Goal: Task Accomplishment & Management: Use online tool/utility

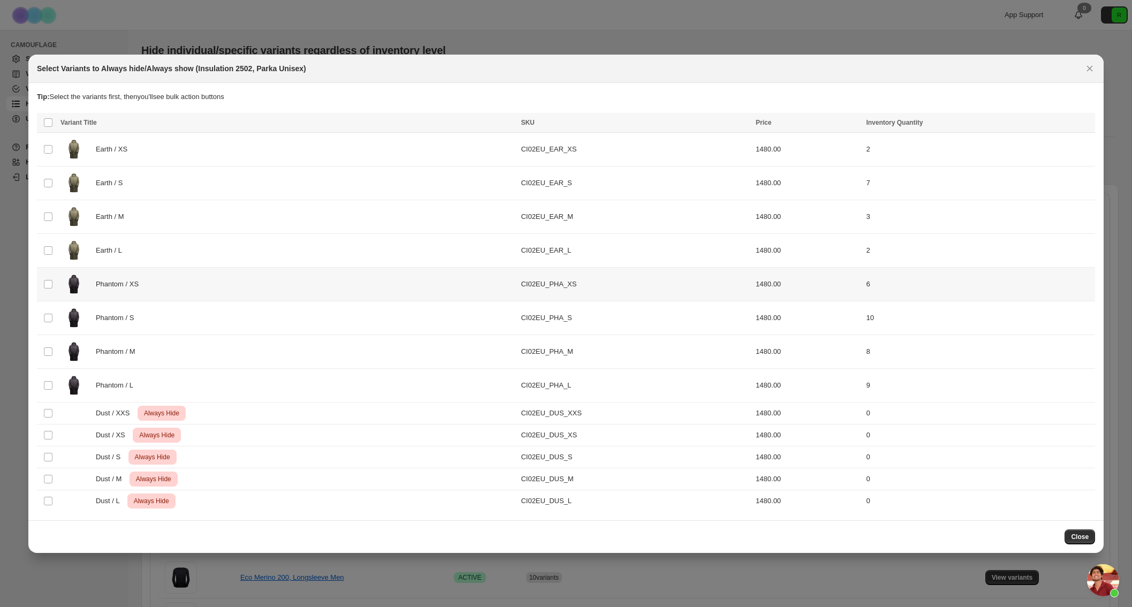
scroll to position [4439, 0]
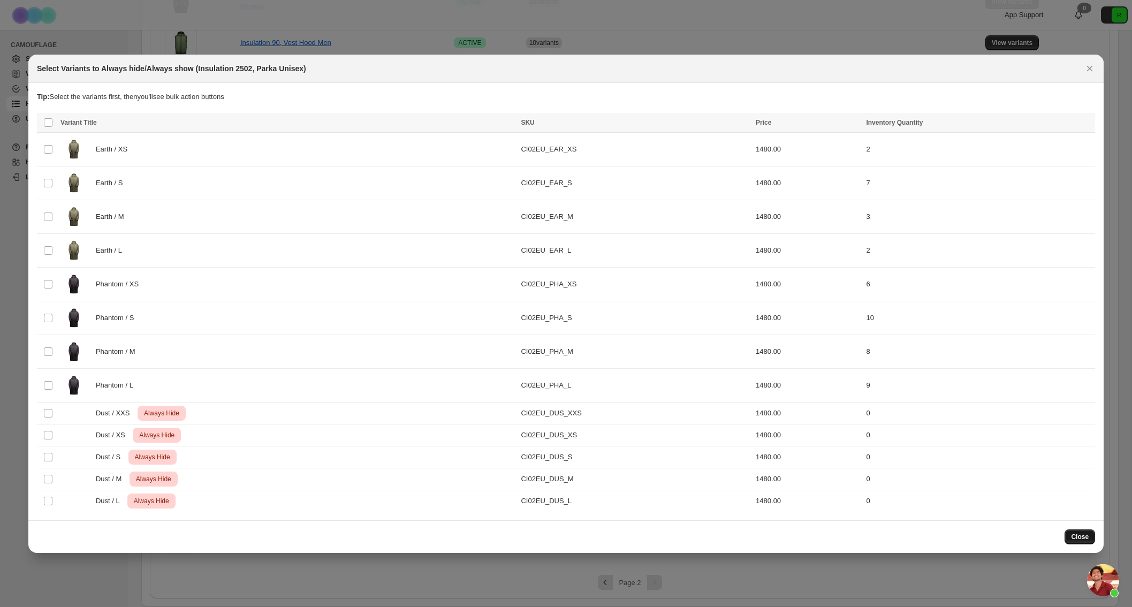
click at [1076, 534] on span "Close" at bounding box center [1080, 536] width 18 height 9
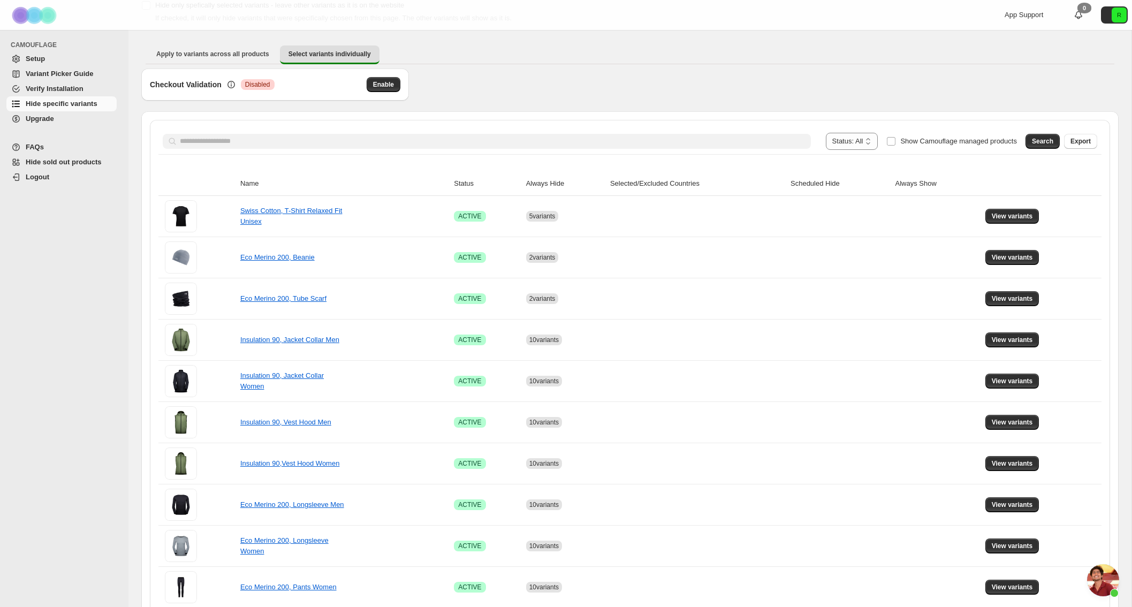
scroll to position [0, 0]
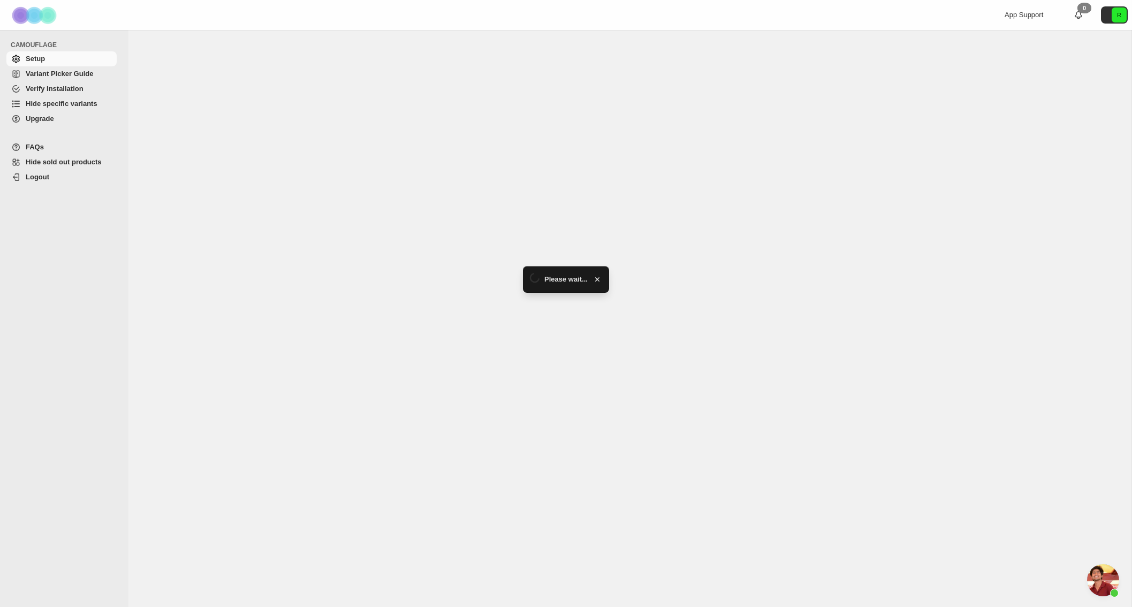
scroll to position [4439, 0]
click at [68, 98] on link "Hide specific variants" at bounding box center [61, 103] width 110 height 15
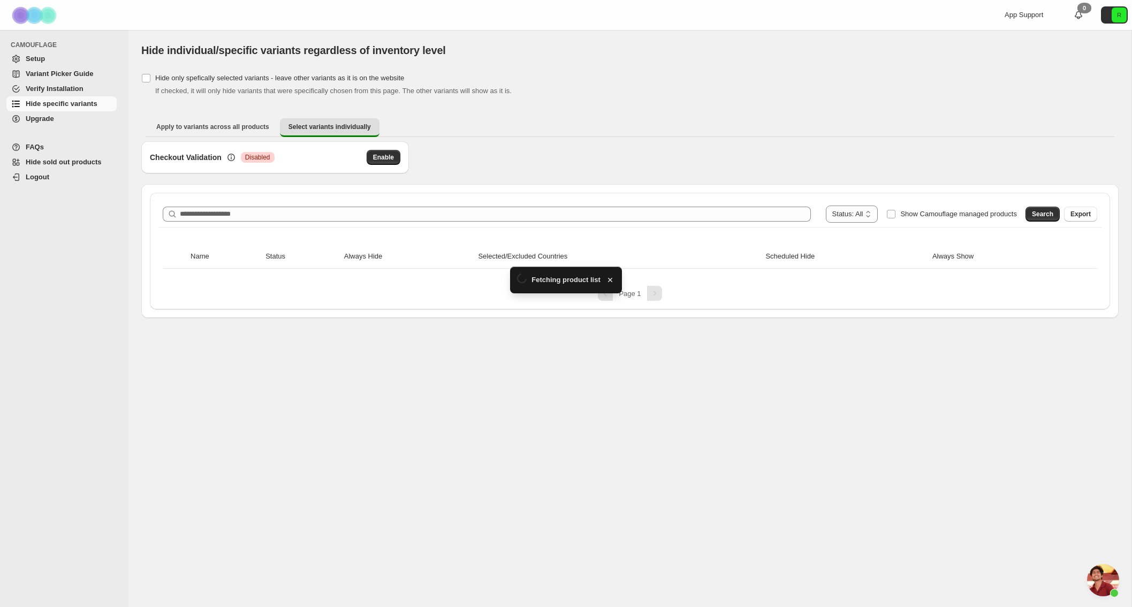
scroll to position [4439, 0]
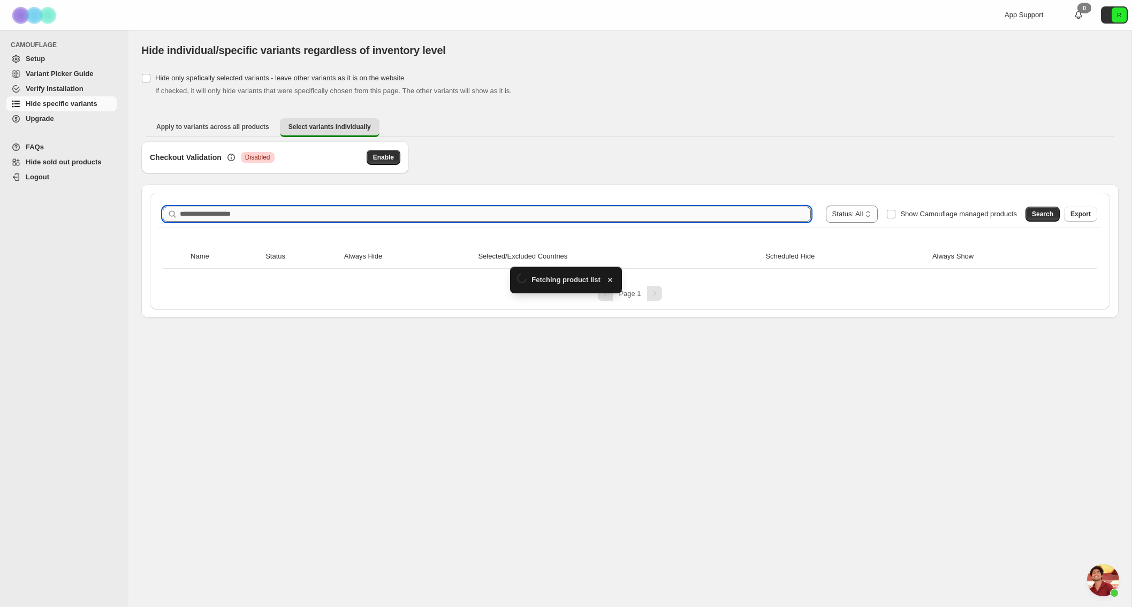
click at [666, 217] on input "Search product name" at bounding box center [495, 214] width 631 height 15
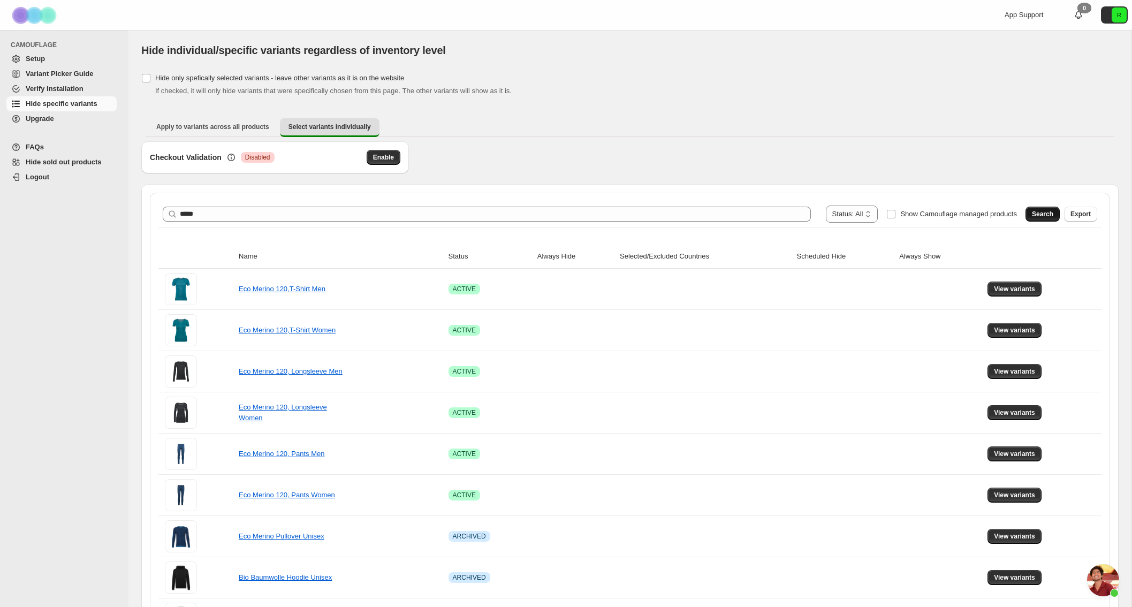
click at [1045, 212] on span "Search" at bounding box center [1042, 214] width 21 height 9
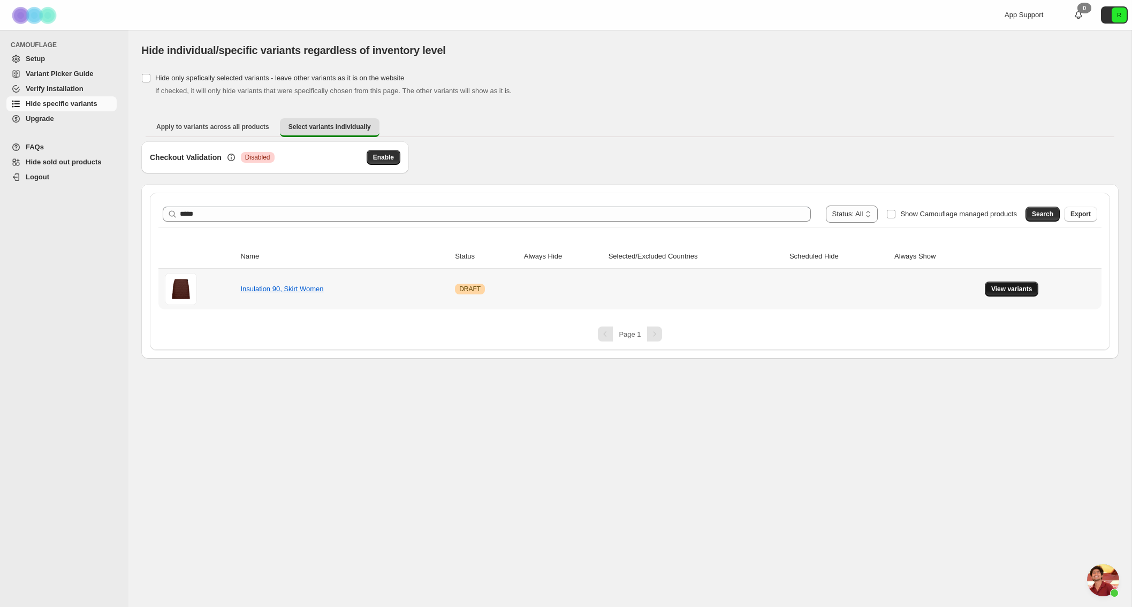
click at [1010, 286] on span "View variants" at bounding box center [1011, 289] width 41 height 9
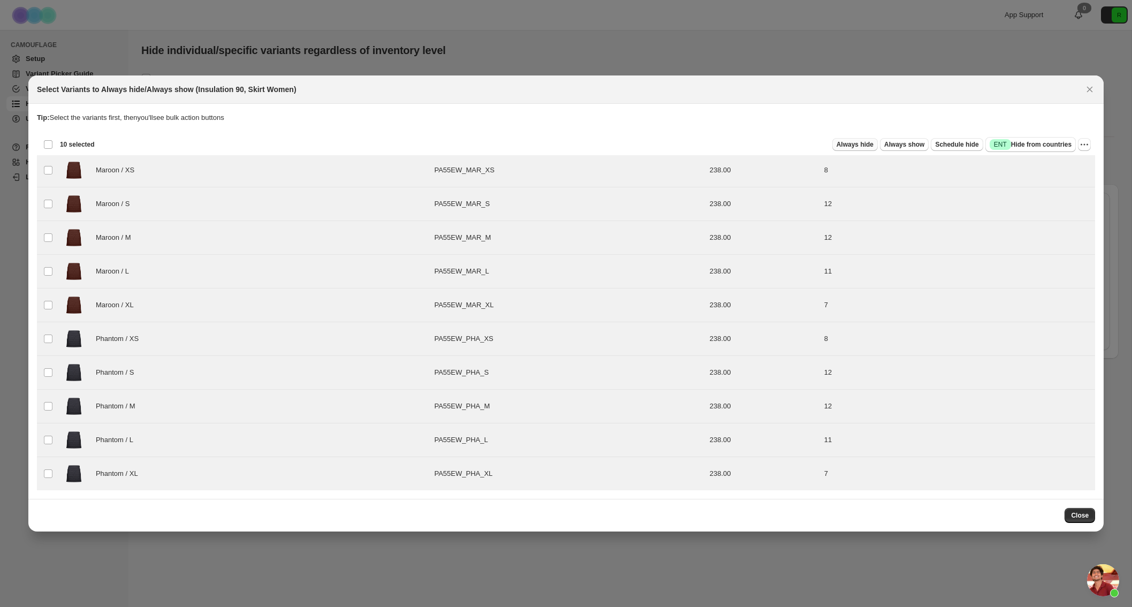
click at [847, 144] on span "Always hide" at bounding box center [854, 144] width 37 height 9
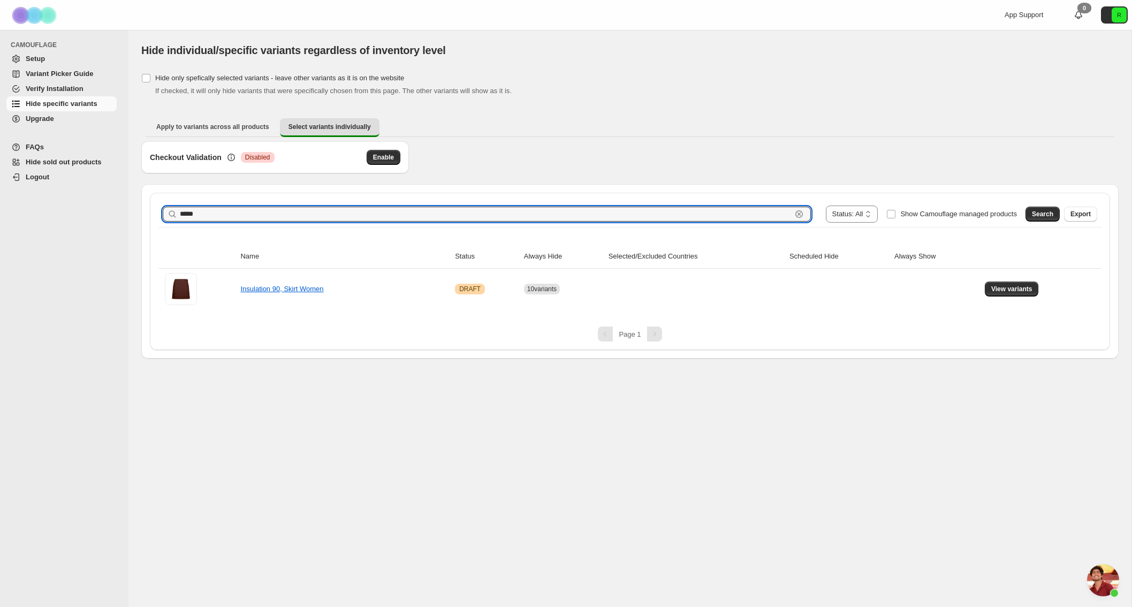
drag, startPoint x: 225, startPoint y: 215, endPoint x: 102, endPoint y: 207, distance: 123.4
click at [102, 207] on div "**********" at bounding box center [566, 303] width 1132 height 607
type input "*"
type input "**********"
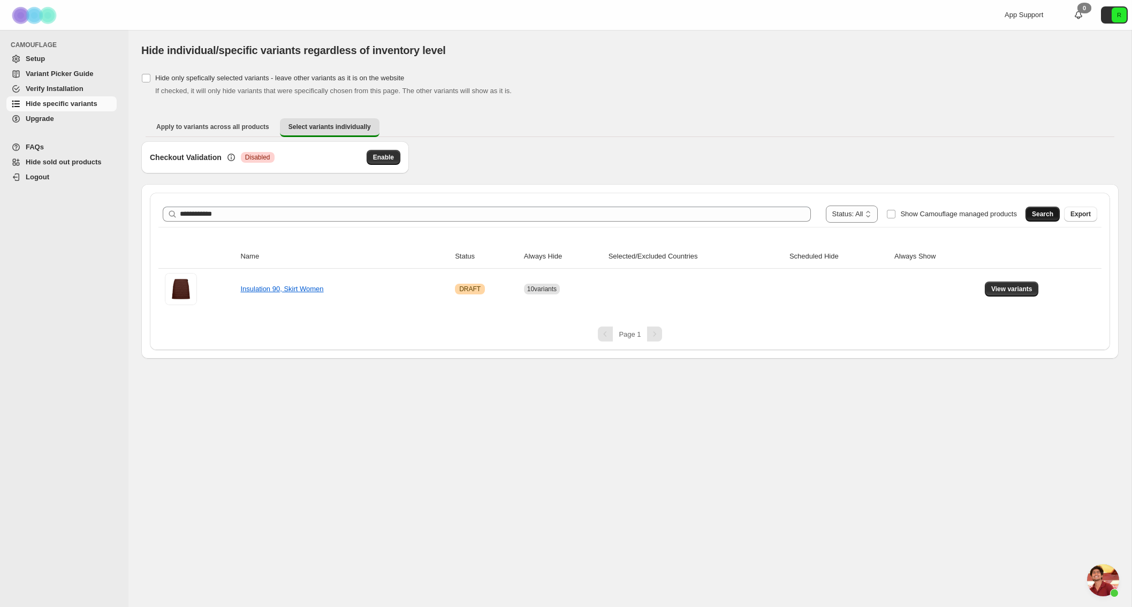
click at [1041, 216] on span "Search" at bounding box center [1042, 214] width 21 height 9
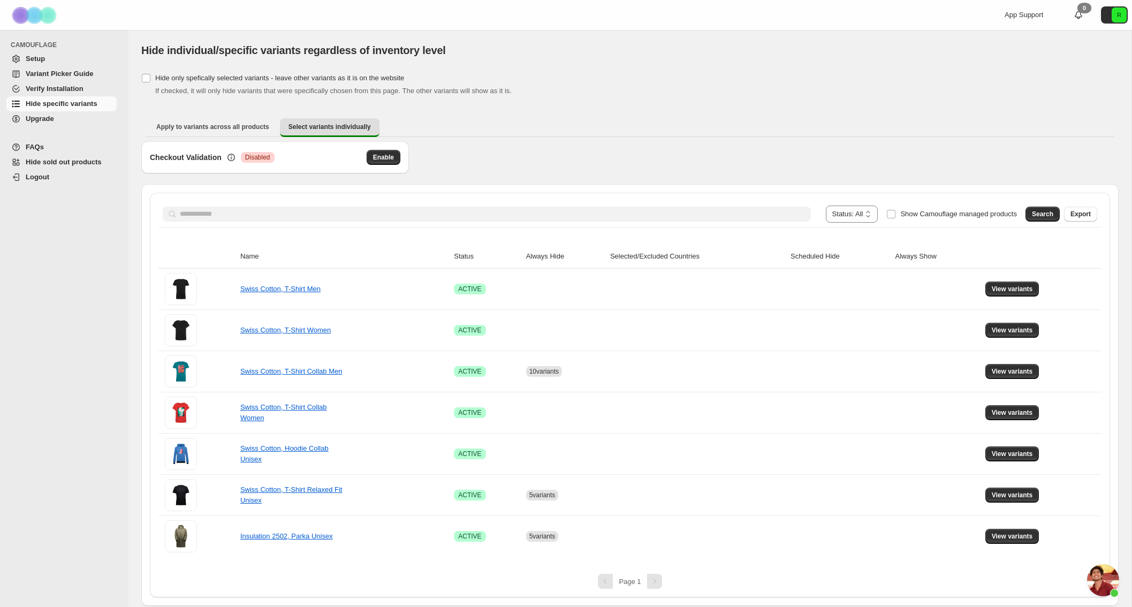
click at [107, 202] on div "**********" at bounding box center [566, 303] width 1132 height 607
click at [1034, 216] on span "Search" at bounding box center [1042, 214] width 21 height 9
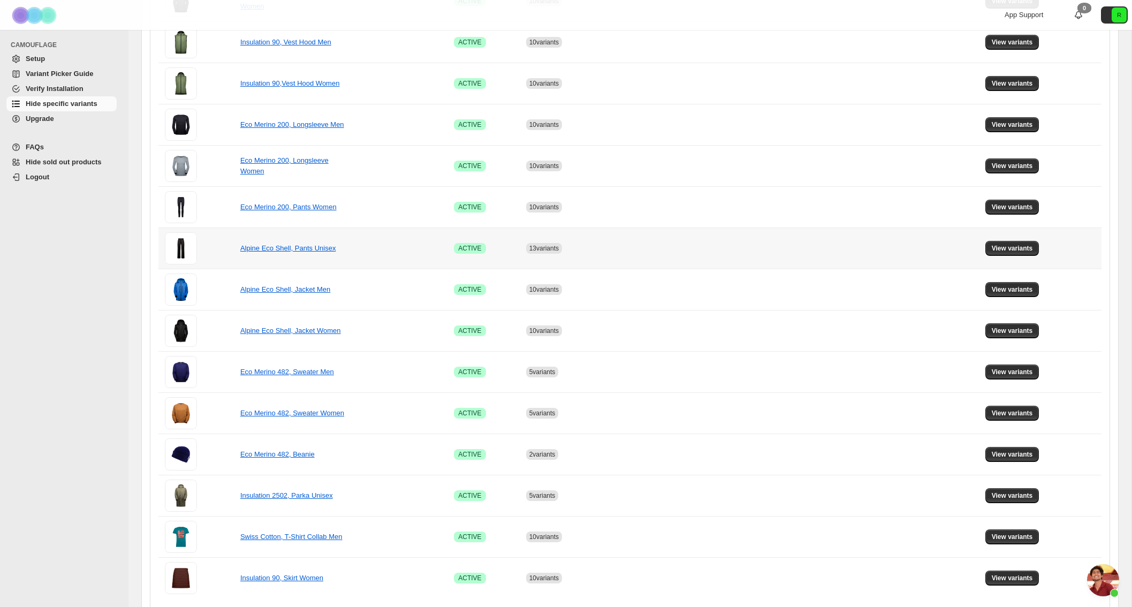
scroll to position [454, 0]
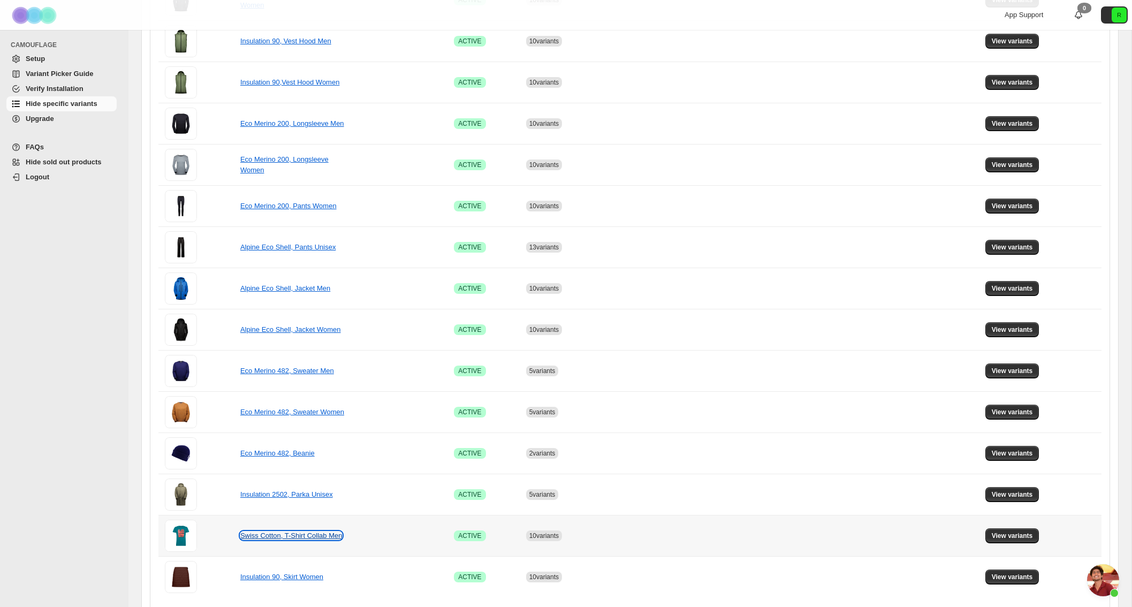
click at [269, 531] on link "Swiss Cotton, T-Shirt Collab Men" at bounding box center [291, 535] width 102 height 8
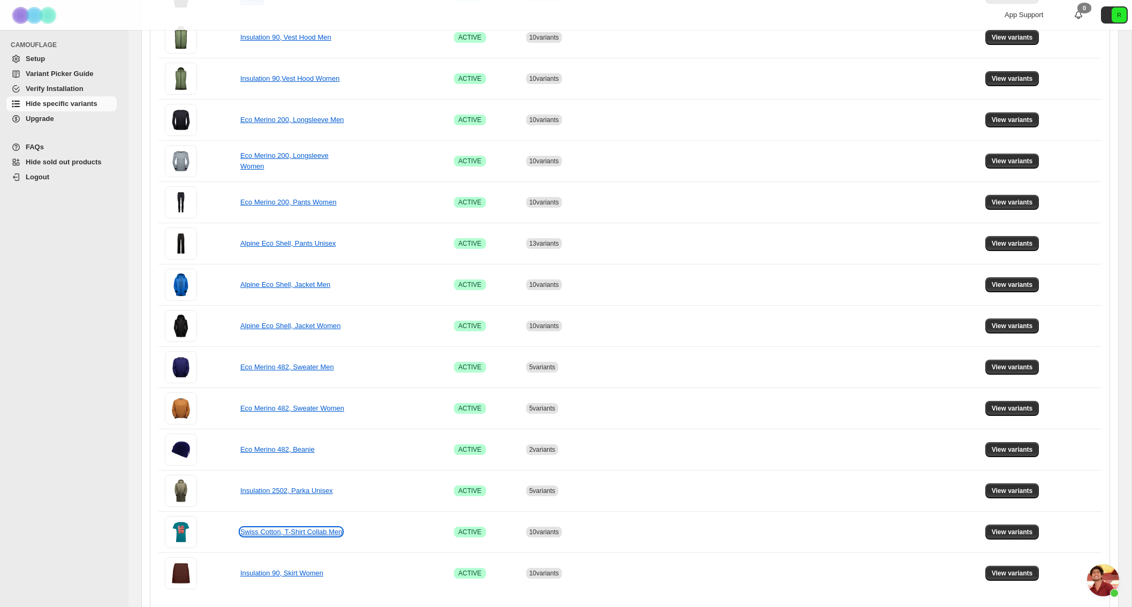
scroll to position [493, 0]
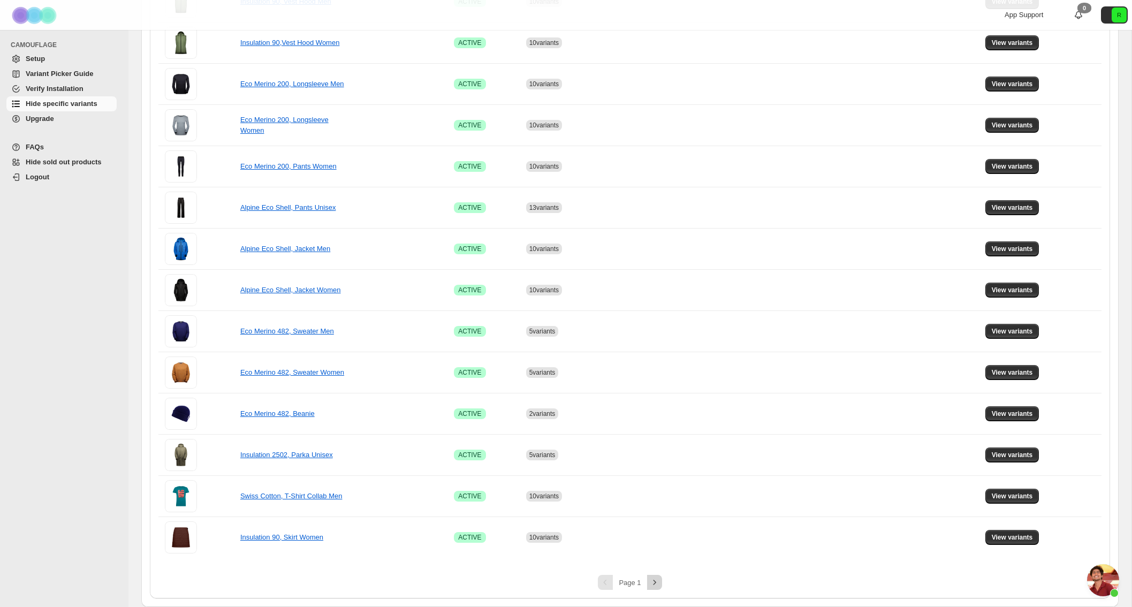
click at [659, 583] on icon "Next" at bounding box center [654, 582] width 11 height 11
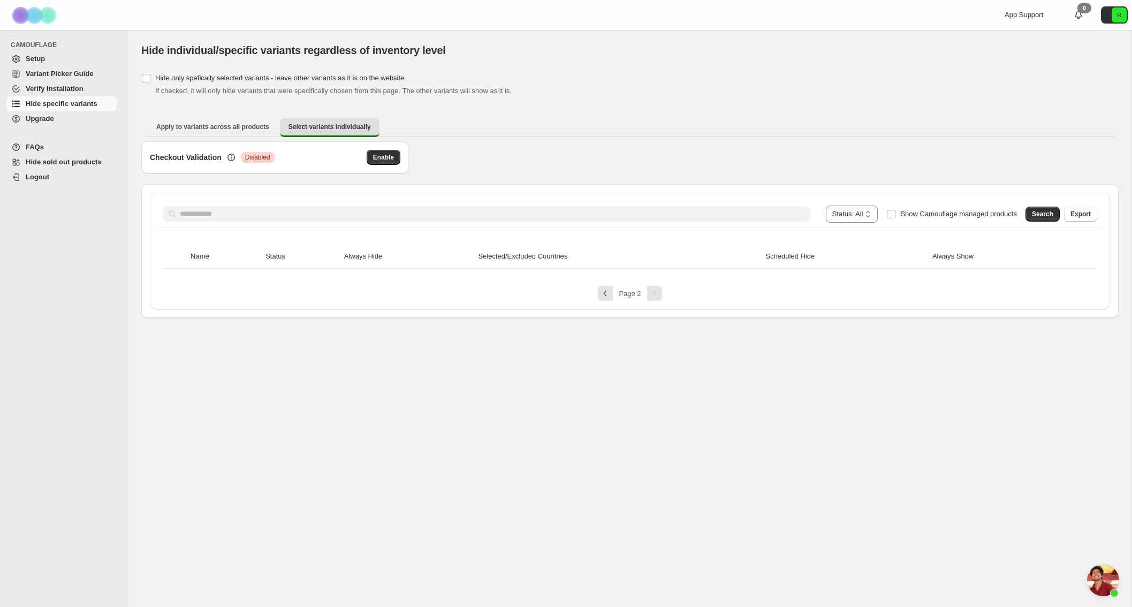
click at [563, 222] on div "**********" at bounding box center [630, 213] width 934 height 17
click at [141, 200] on div "**********" at bounding box center [629, 251] width 977 height 134
click at [597, 292] on div "Page 2" at bounding box center [629, 293] width 943 height 15
click at [601, 293] on icon "Previous" at bounding box center [605, 293] width 11 height 11
click at [878, 211] on span at bounding box center [881, 213] width 9 height 17
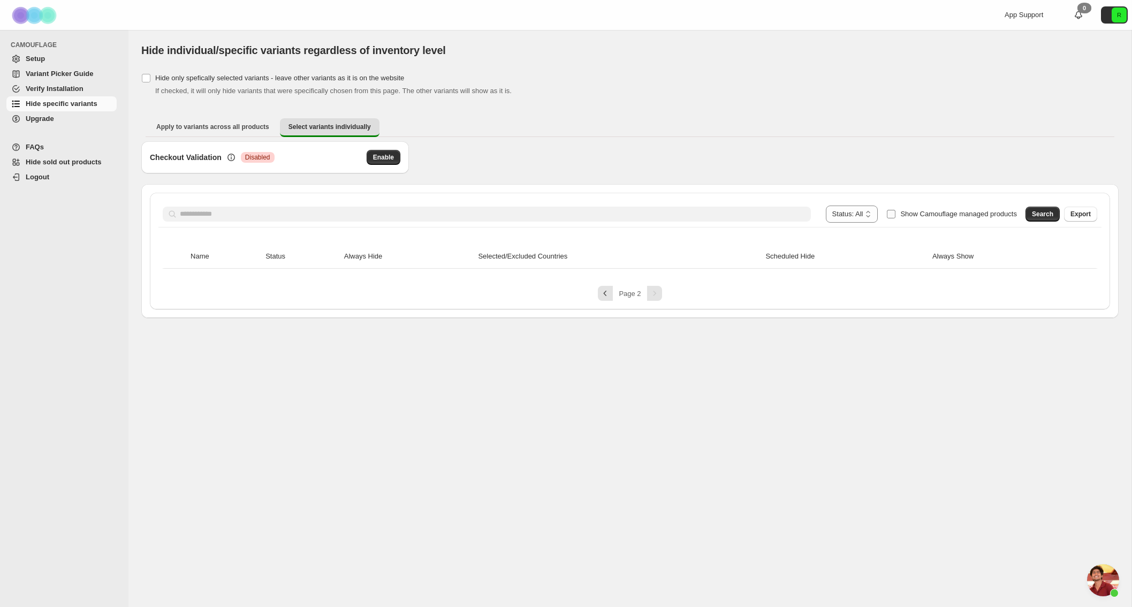
click at [889, 213] on label "Show Camouflage managed products" at bounding box center [951, 213] width 131 height 17
click at [1041, 214] on span "Search" at bounding box center [1042, 214] width 21 height 9
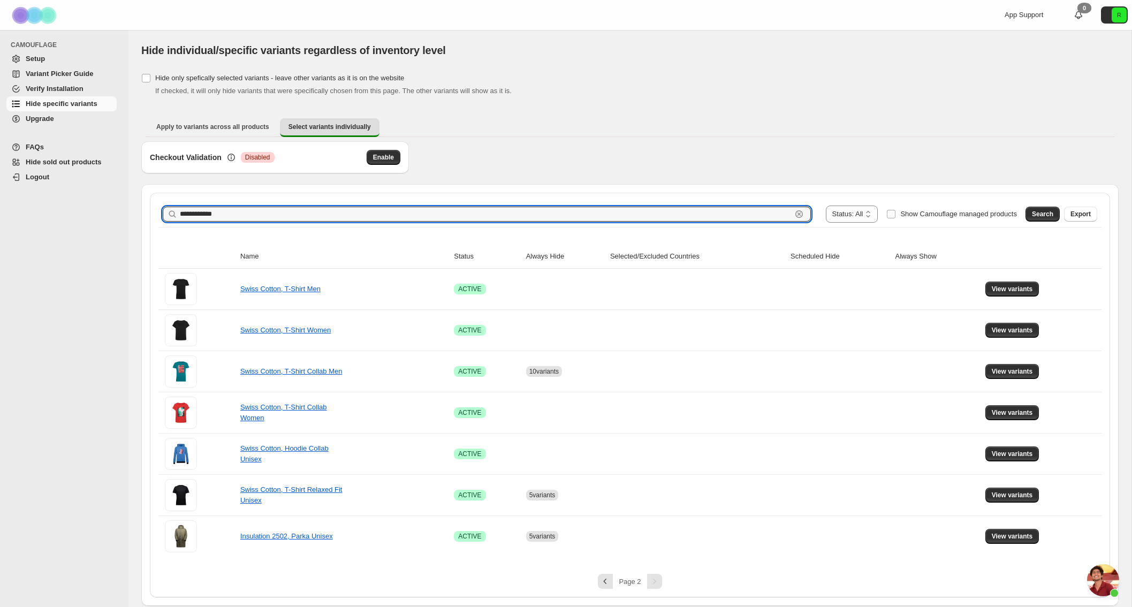
drag, startPoint x: 231, startPoint y: 217, endPoint x: 132, endPoint y: 202, distance: 100.6
click at [134, 202] on div "**********" at bounding box center [629, 318] width 1003 height 576
click at [1036, 218] on span "Search" at bounding box center [1042, 214] width 21 height 9
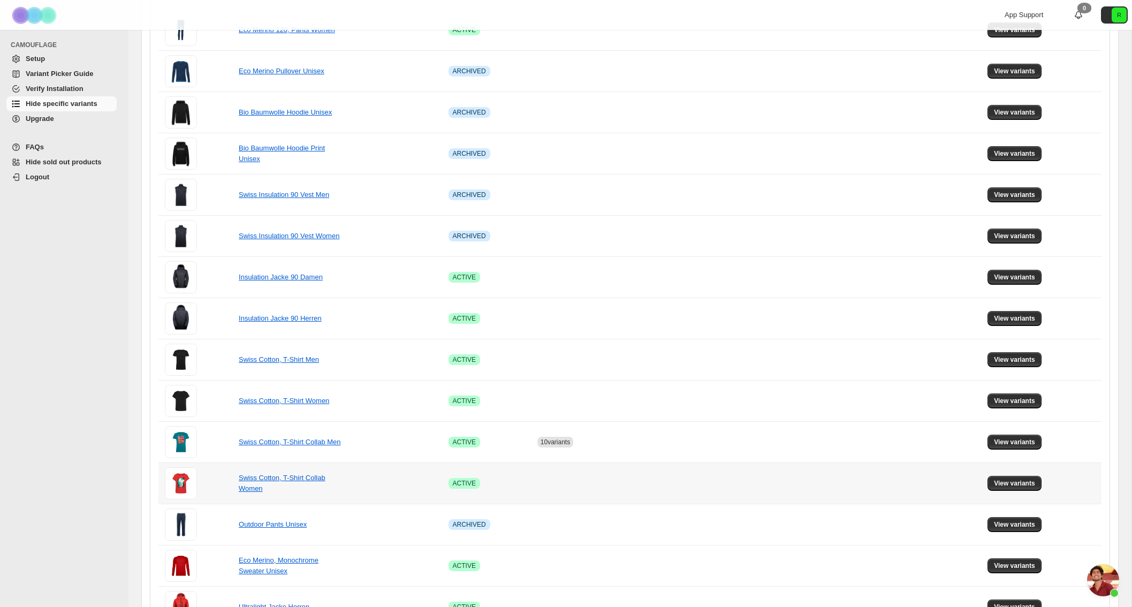
scroll to position [534, 0]
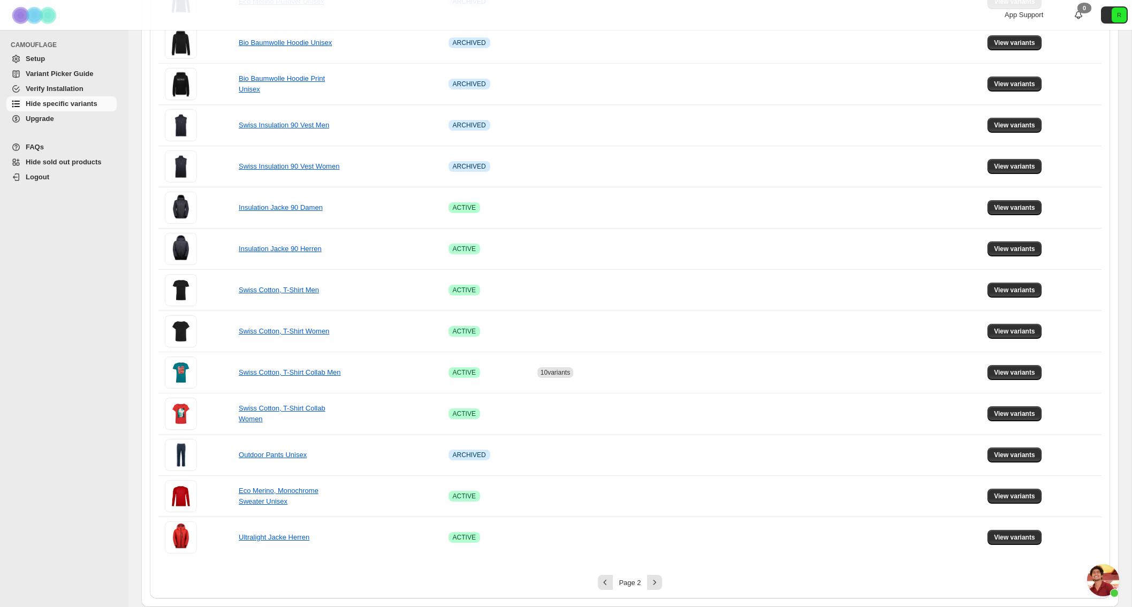
click at [656, 590] on div "**********" at bounding box center [630, 128] width 960 height 940
click at [658, 582] on icon "Next" at bounding box center [654, 582] width 11 height 11
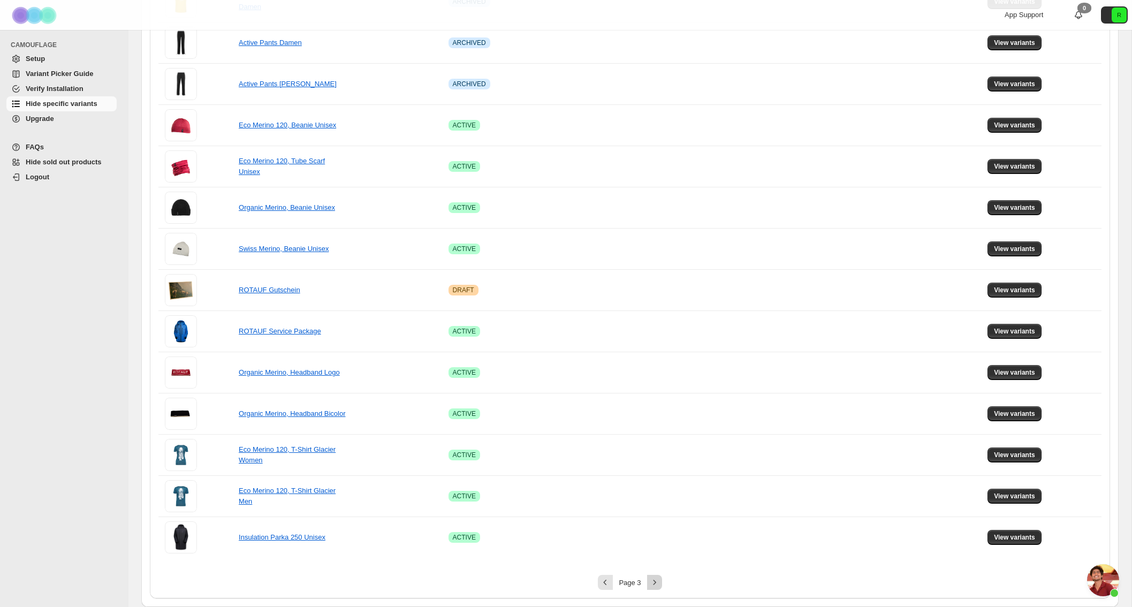
click at [652, 584] on icon "Next" at bounding box center [654, 582] width 11 height 11
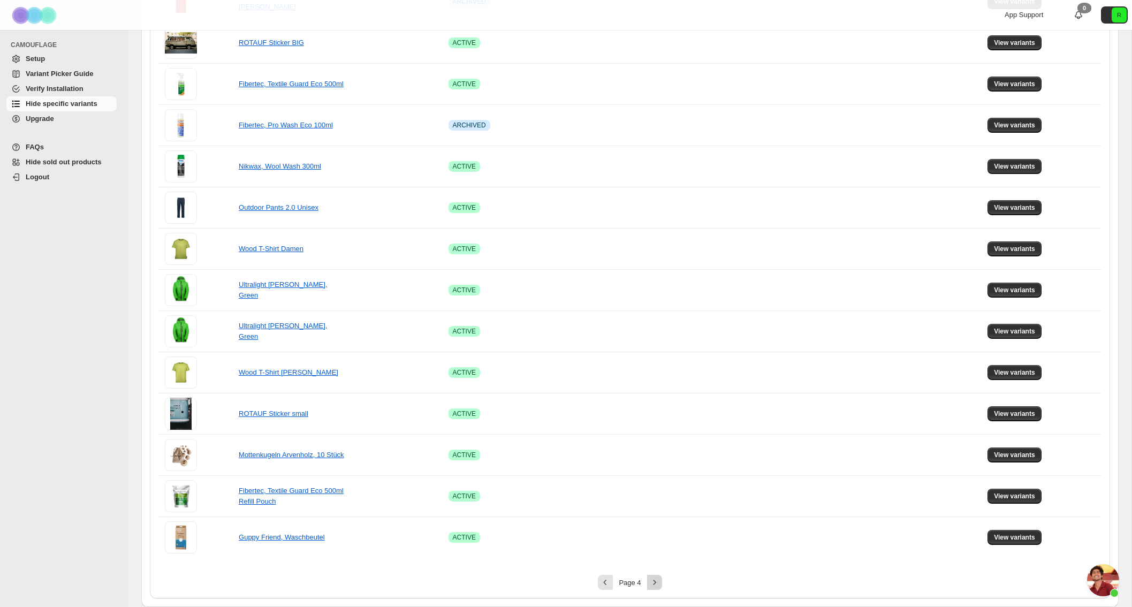
click at [655, 585] on icon "Next" at bounding box center [654, 582] width 11 height 11
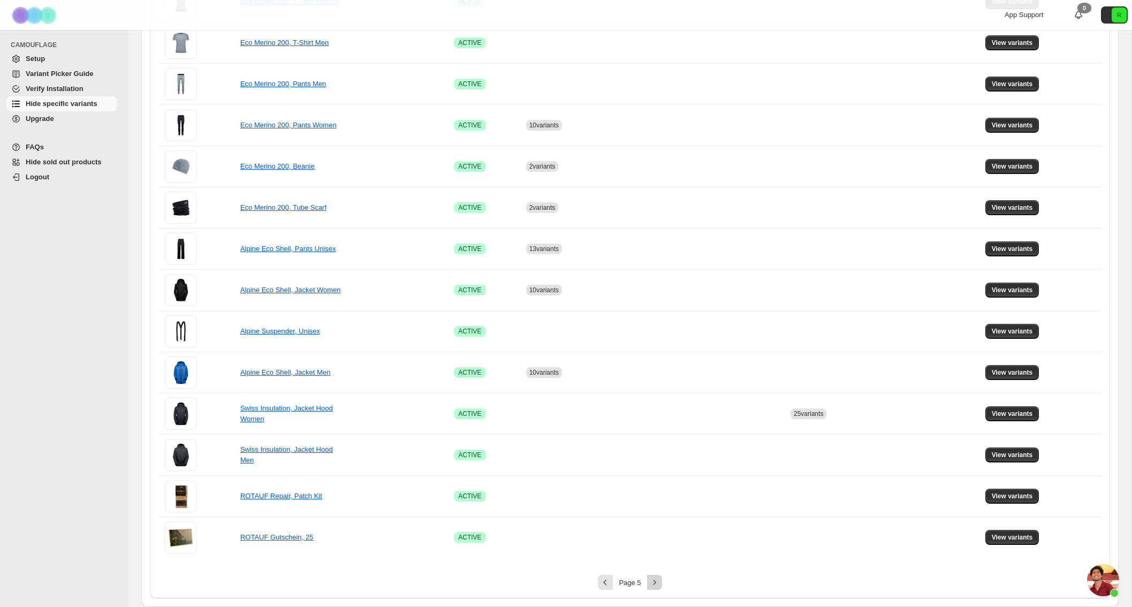
click at [660, 585] on button "Next" at bounding box center [654, 582] width 15 height 15
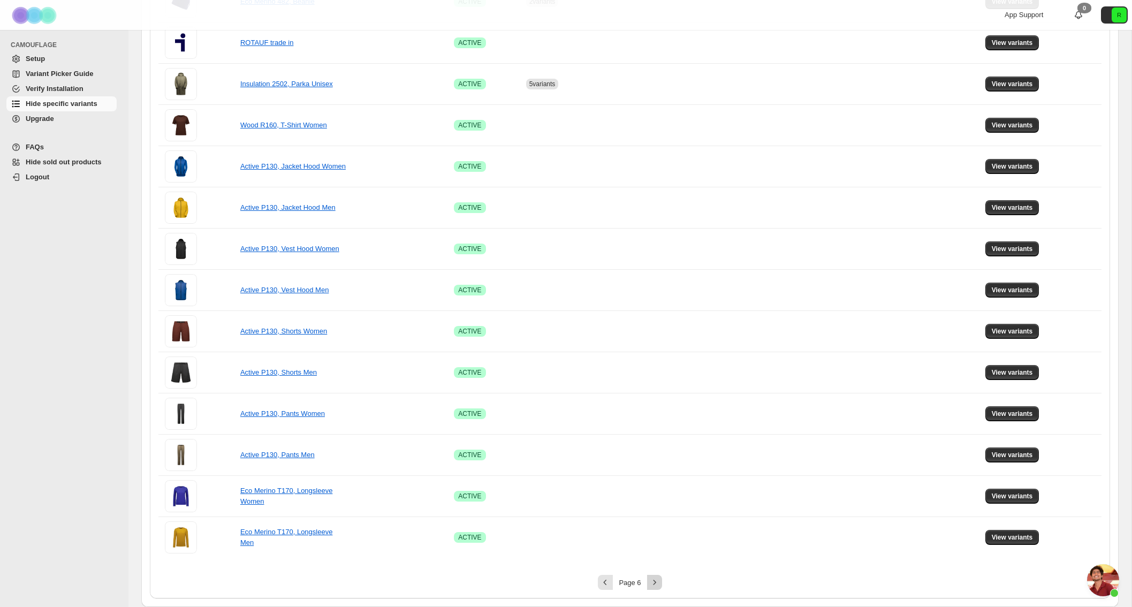
click at [653, 582] on icon "Next" at bounding box center [654, 582] width 11 height 11
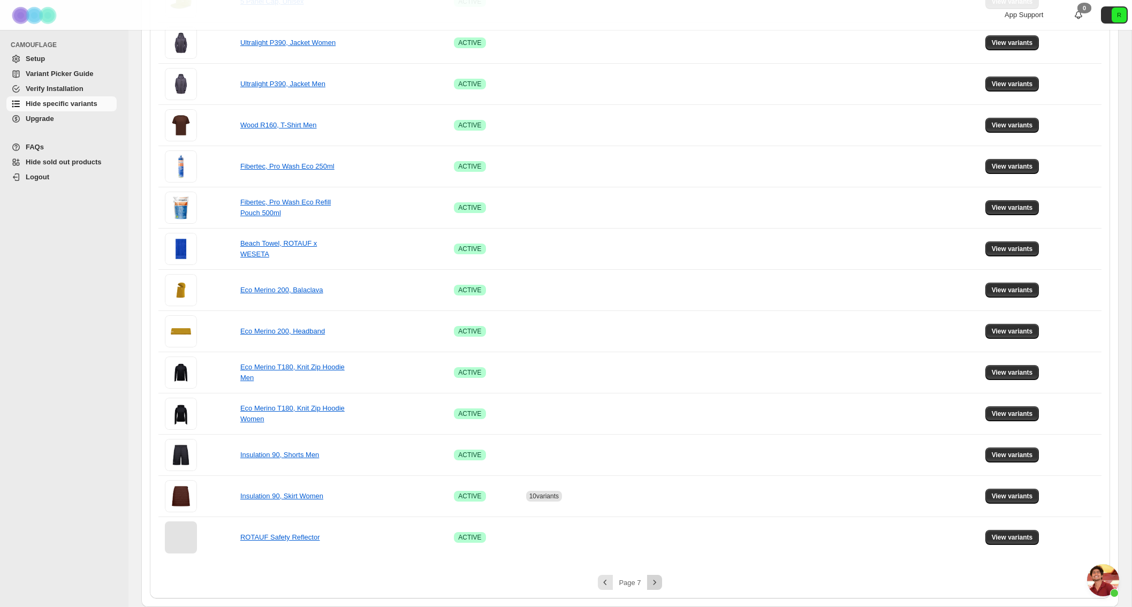
scroll to position [370, 0]
click at [1019, 539] on span "View variants" at bounding box center [1011, 537] width 41 height 9
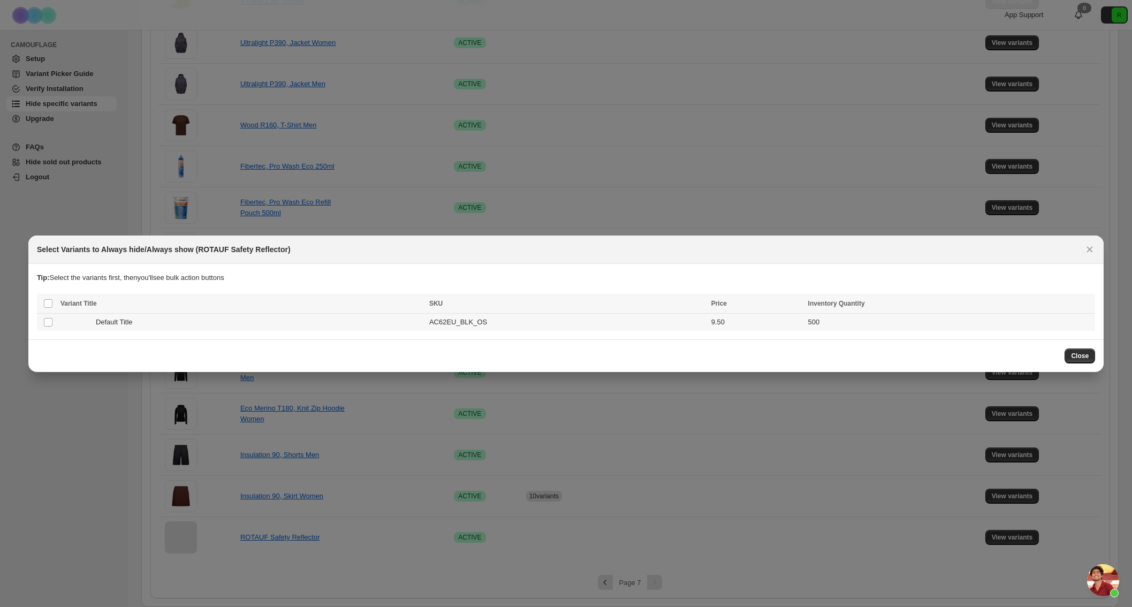
click at [56, 319] on td "Select product variant" at bounding box center [47, 322] width 20 height 18
click at [850, 301] on span "Always hide" at bounding box center [854, 304] width 37 height 9
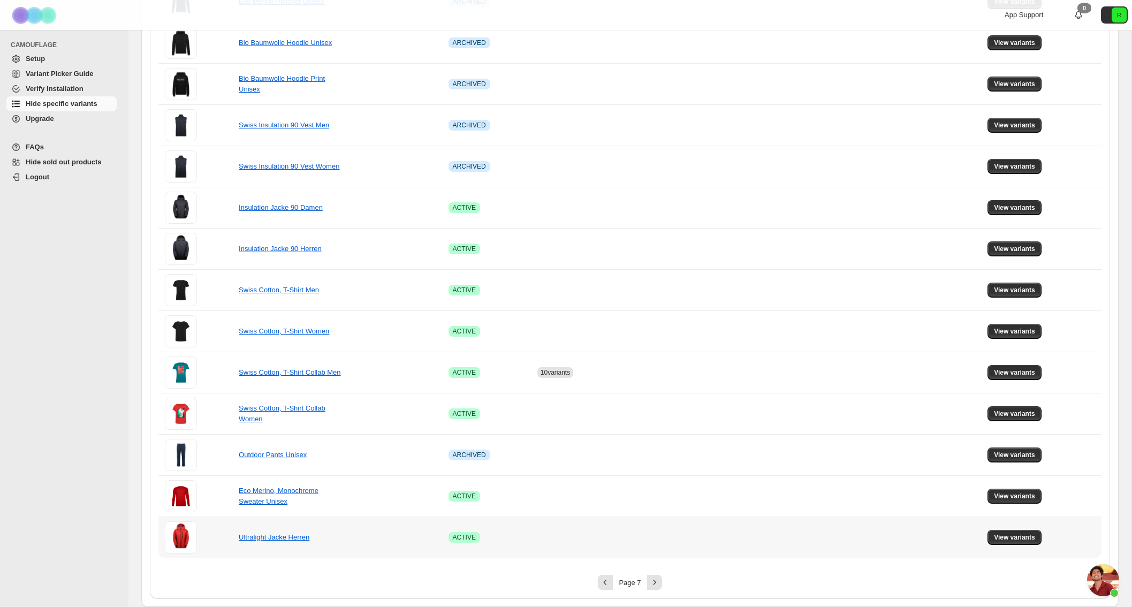
scroll to position [0, 0]
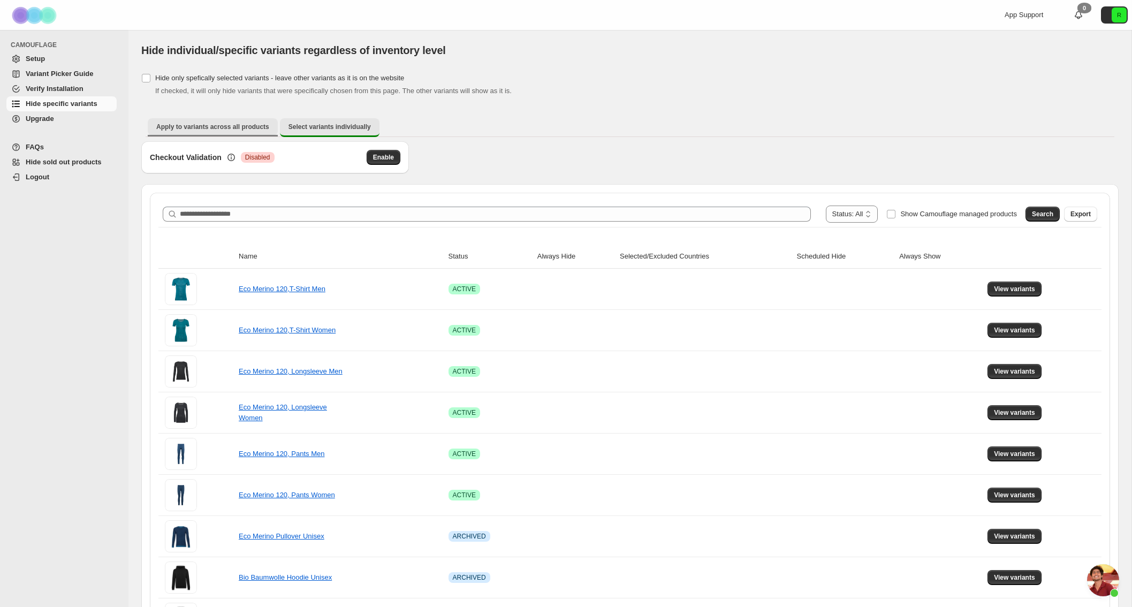
click at [222, 132] on button "Apply to variants across all products" at bounding box center [213, 126] width 130 height 17
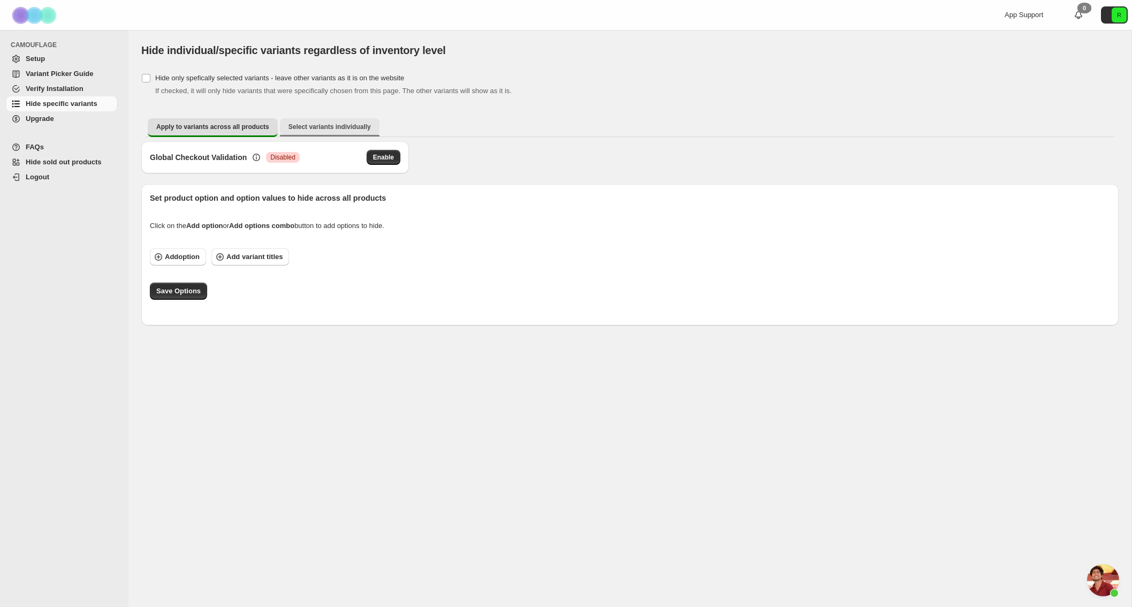
click at [318, 132] on button "Select variants individually" at bounding box center [330, 126] width 100 height 17
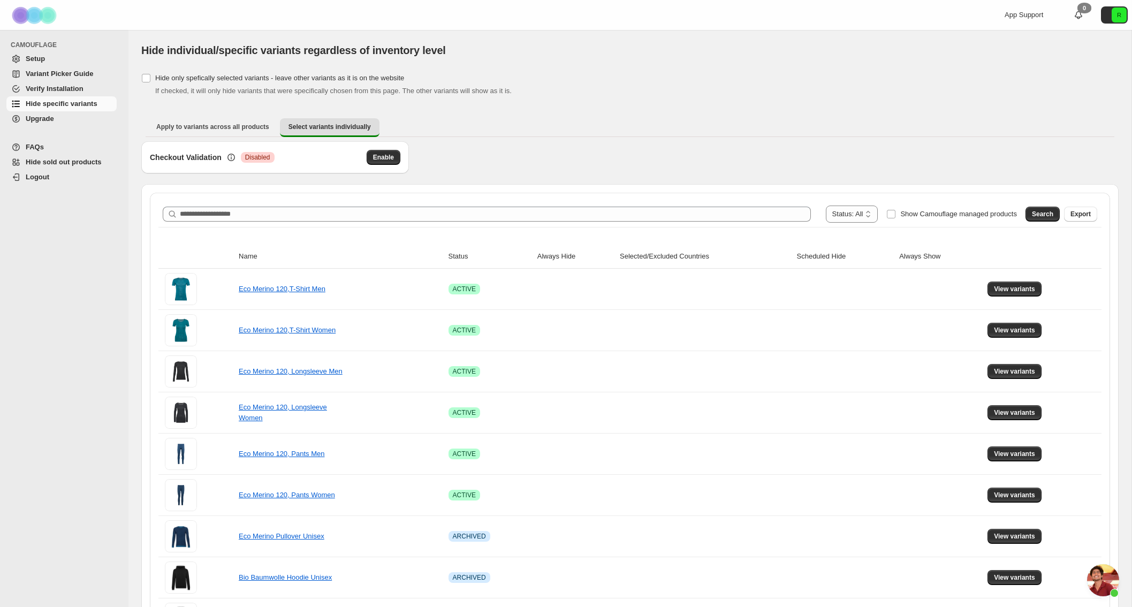
click at [246, 259] on th "Name" at bounding box center [340, 257] width 210 height 24
click at [246, 256] on th "Name" at bounding box center [340, 257] width 210 height 24
click at [861, 212] on select "**********" at bounding box center [852, 213] width 52 height 17
select select "******"
click at [829, 205] on select "**********" at bounding box center [852, 213] width 52 height 17
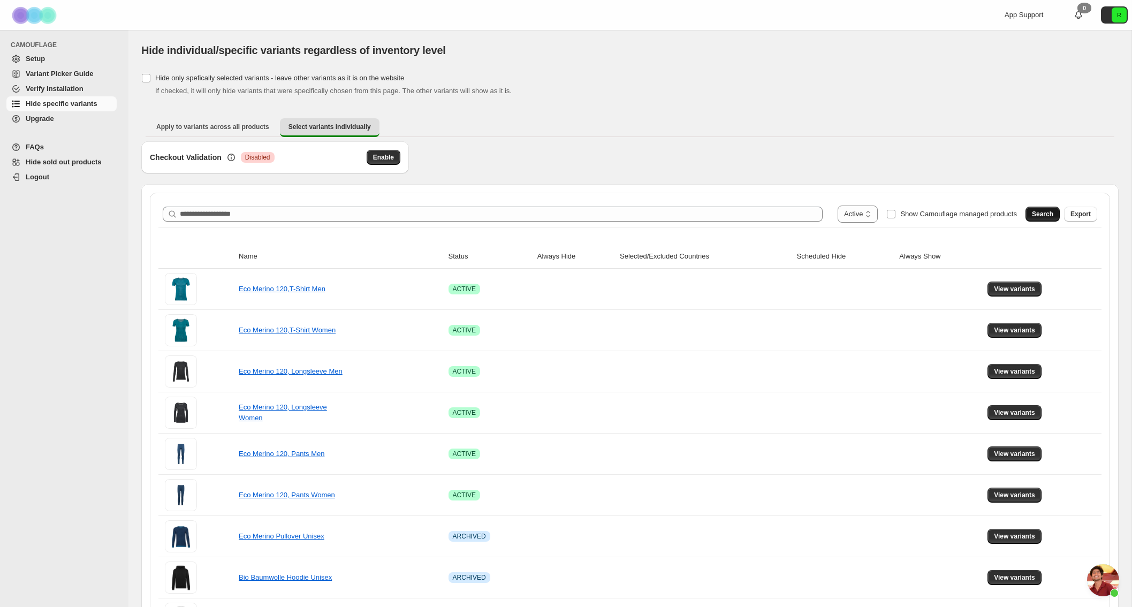
click at [1041, 217] on span "Search" at bounding box center [1042, 214] width 21 height 9
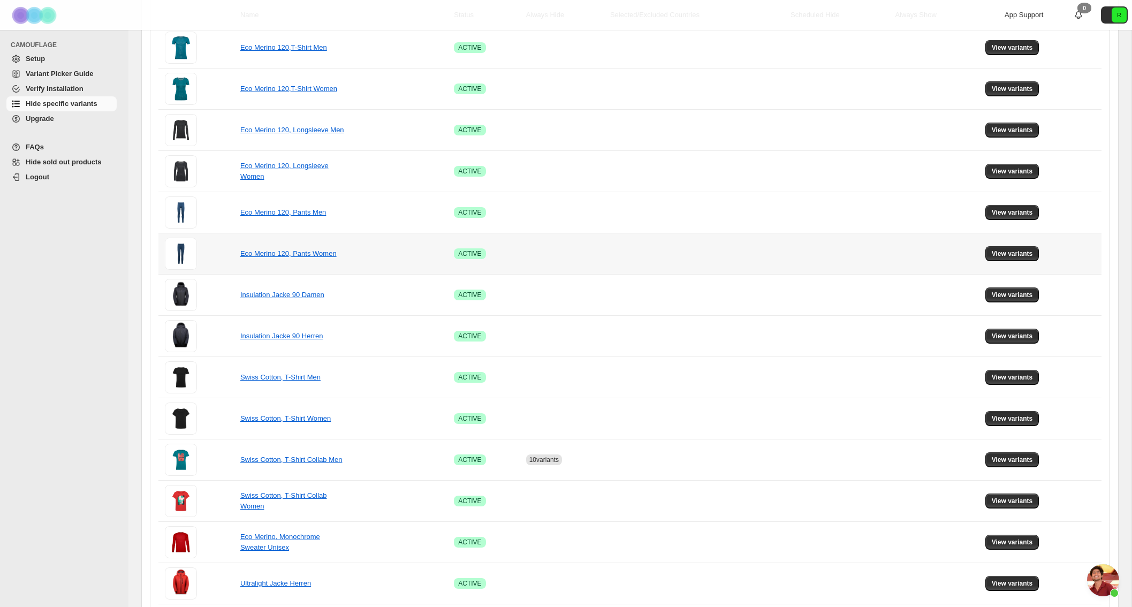
scroll to position [534, 0]
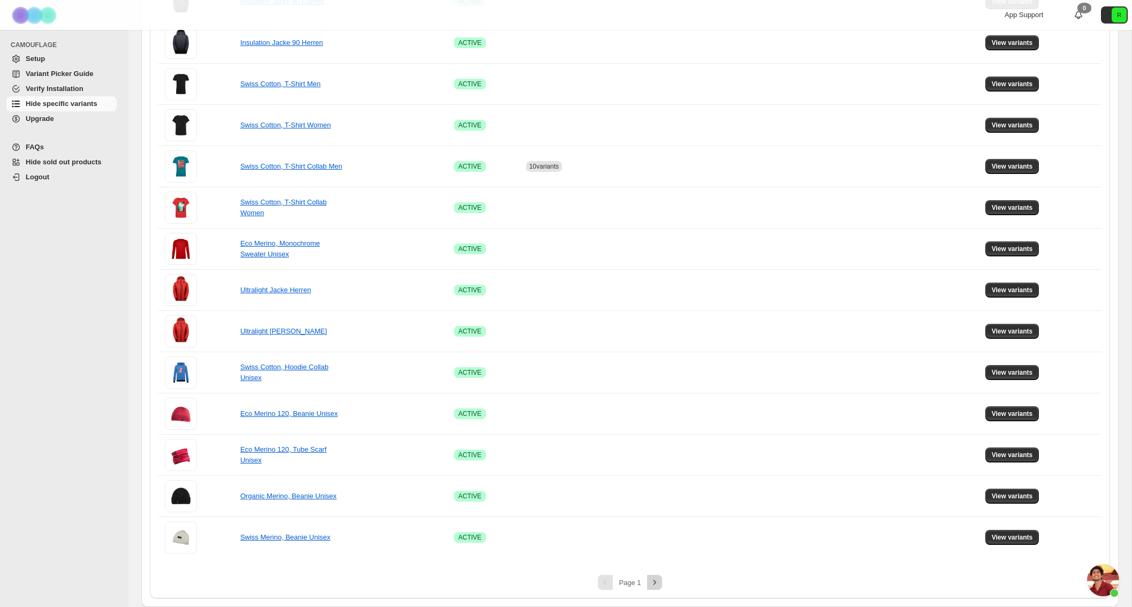
click at [654, 586] on icon "Next" at bounding box center [654, 582] width 11 height 11
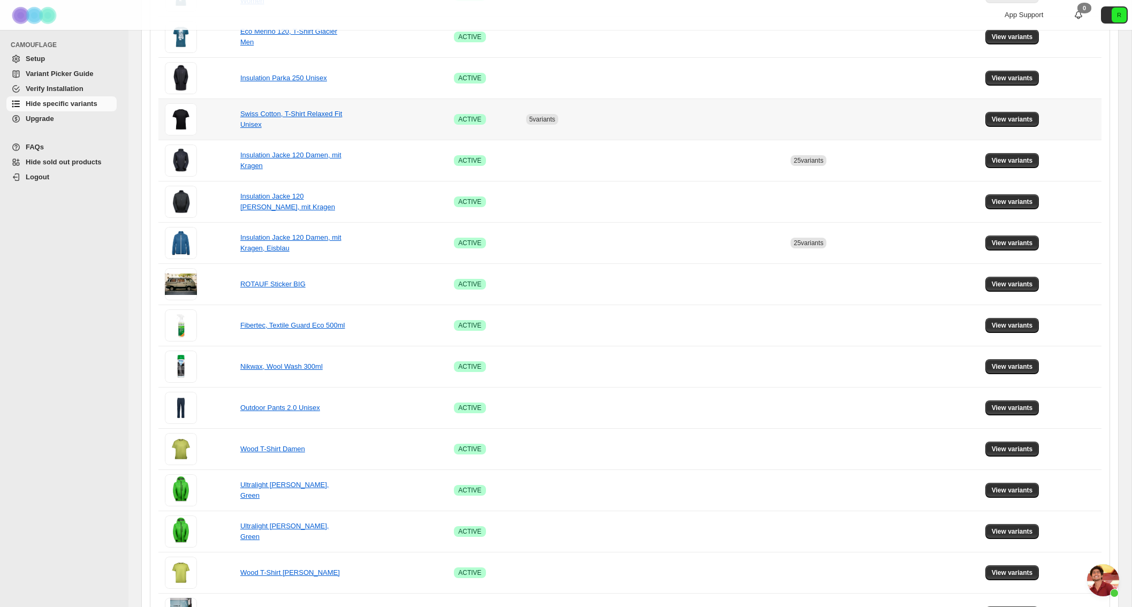
scroll to position [530, 0]
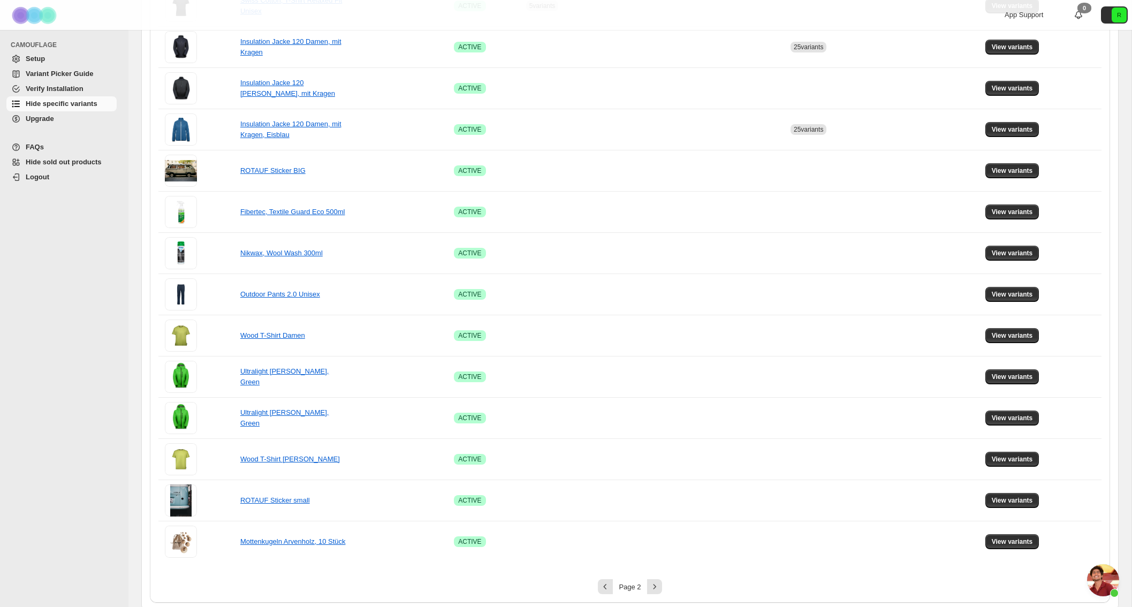
click at [665, 585] on div "Page 2" at bounding box center [629, 586] width 943 height 15
click at [652, 587] on icon "Next" at bounding box center [654, 586] width 11 height 11
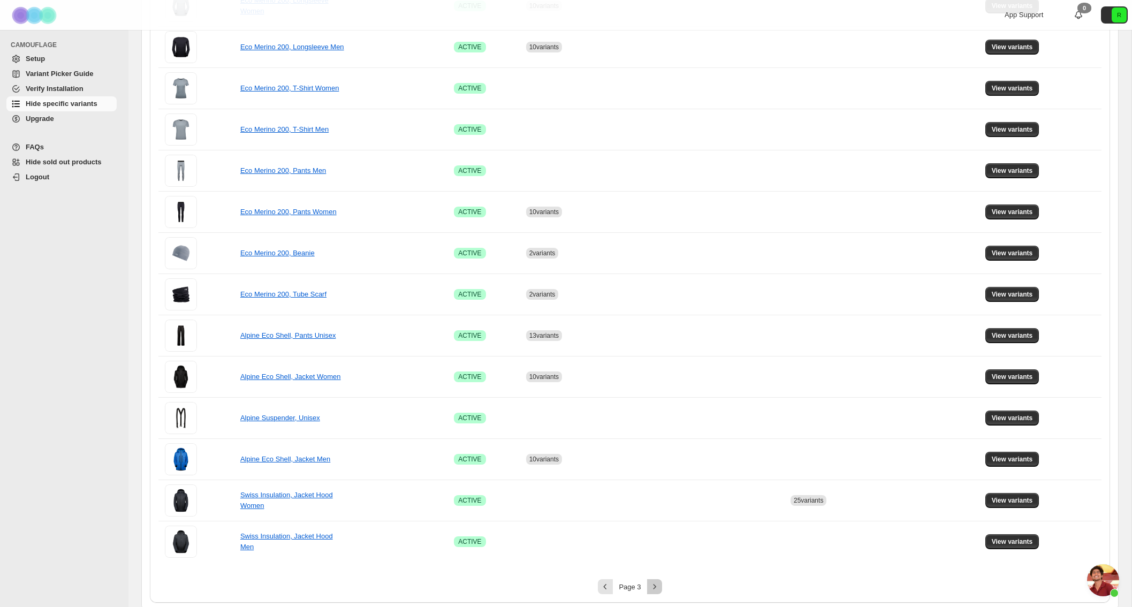
click at [652, 587] on icon "Next" at bounding box center [654, 586] width 11 height 11
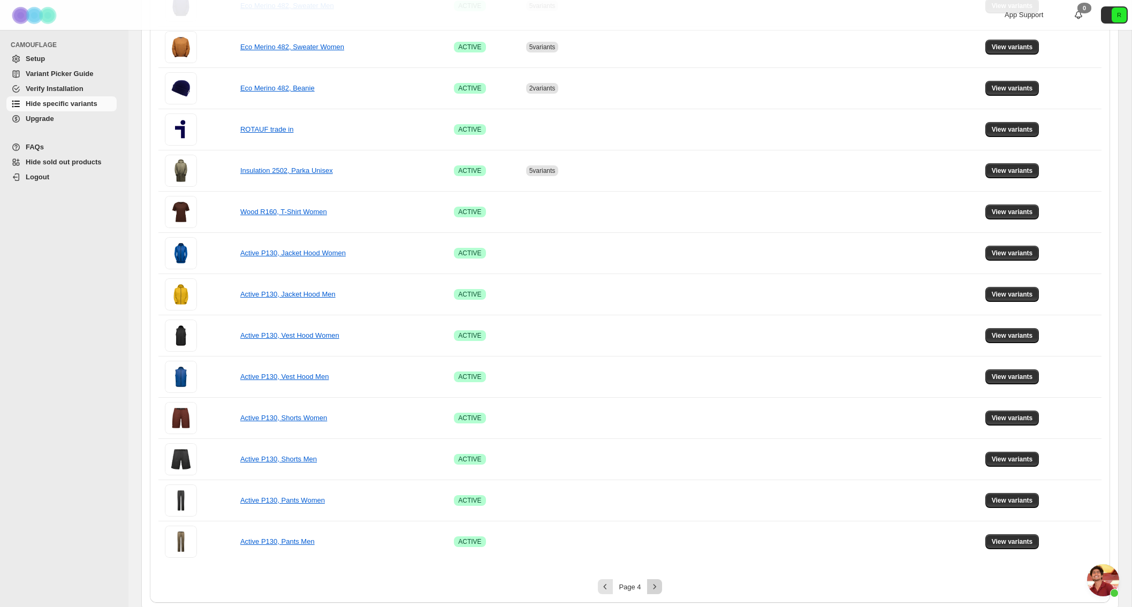
click at [652, 587] on icon "Next" at bounding box center [654, 586] width 11 height 11
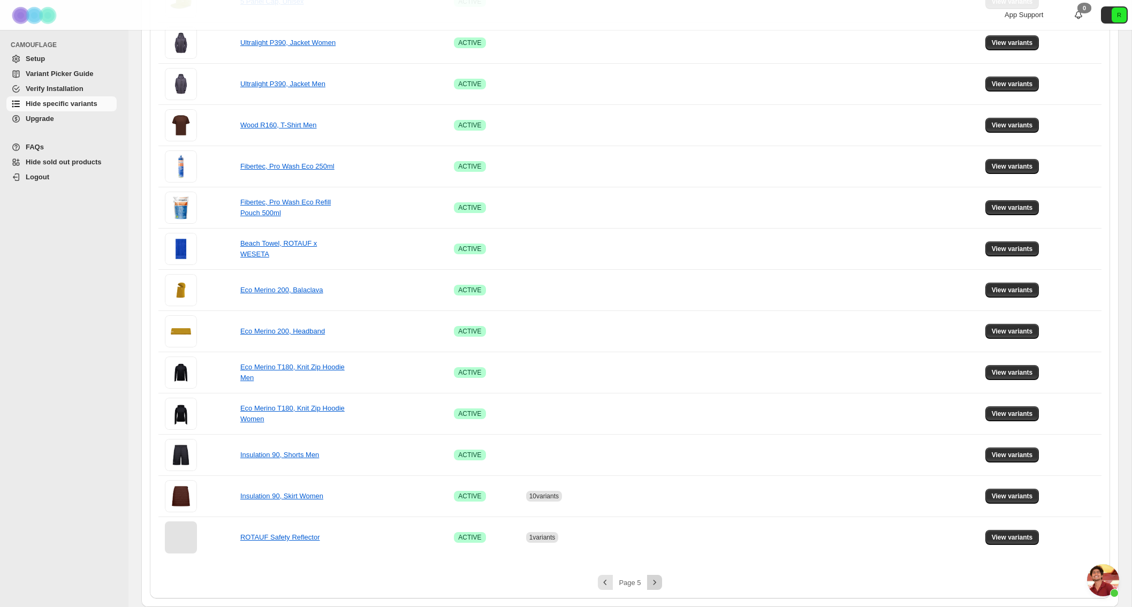
click at [652, 587] on div "Pagination" at bounding box center [654, 582] width 15 height 15
click at [1002, 454] on span "View variants" at bounding box center [1011, 454] width 41 height 9
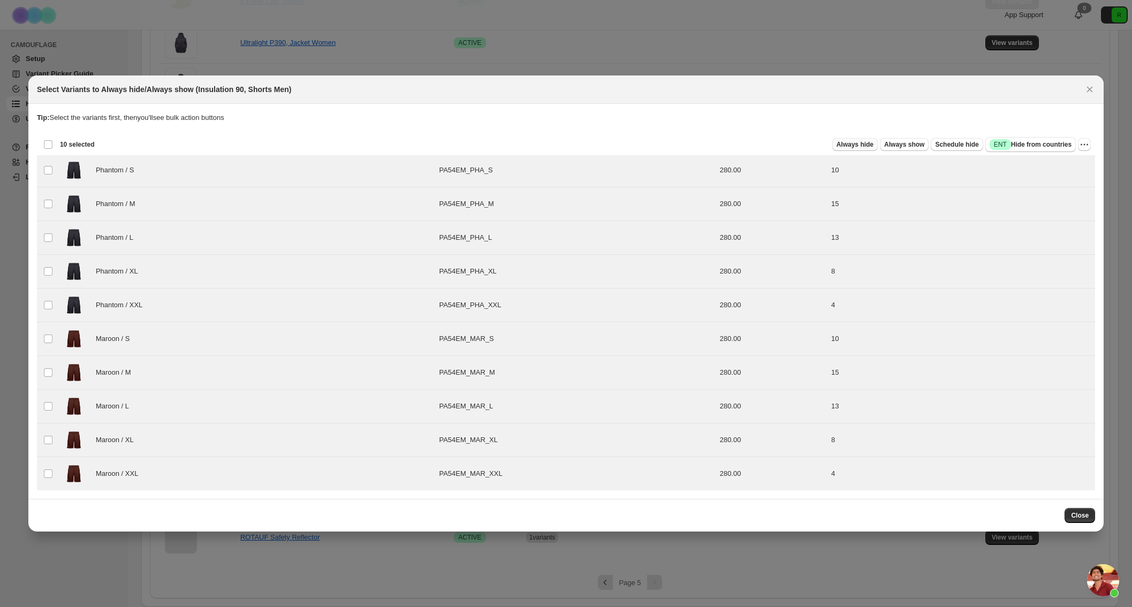
click at [844, 145] on span "Always hide" at bounding box center [854, 144] width 37 height 9
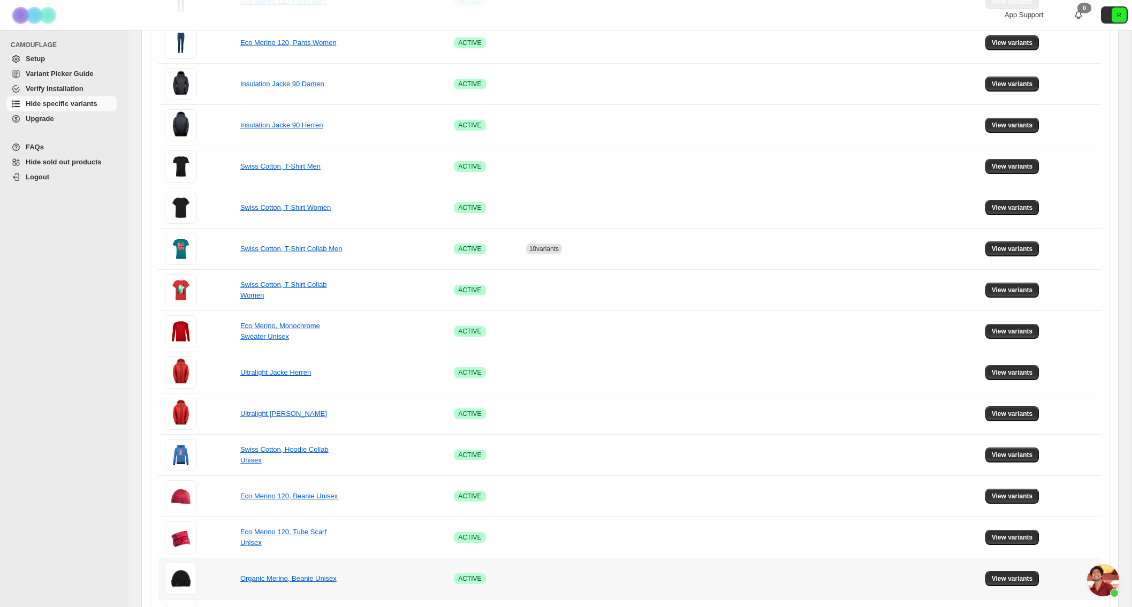
scroll to position [534, 0]
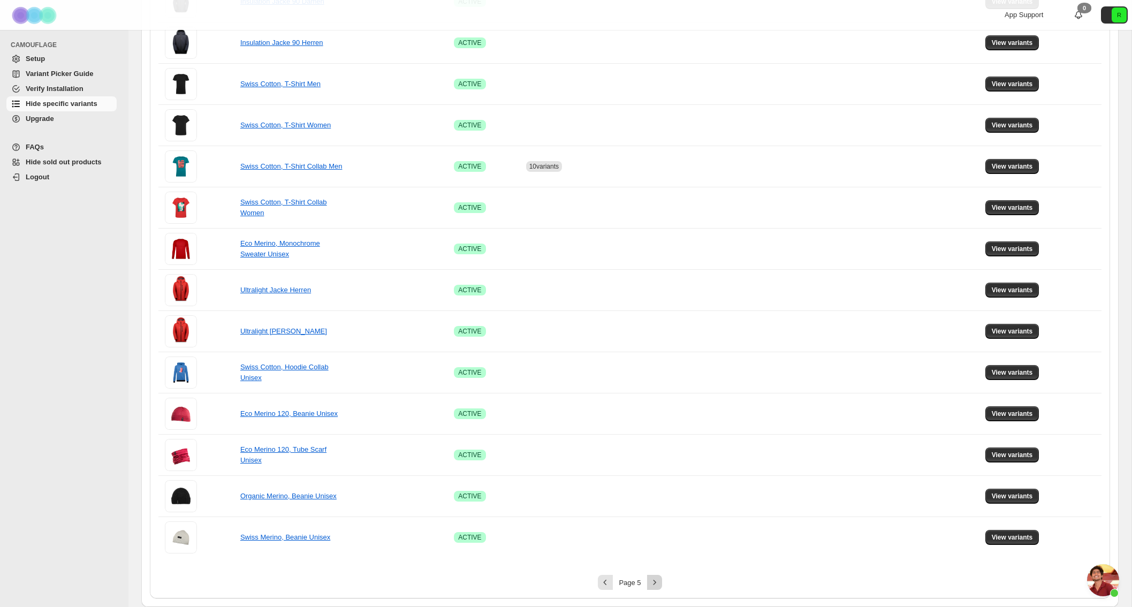
click at [655, 583] on icon "Next" at bounding box center [654, 581] width 3 height 5
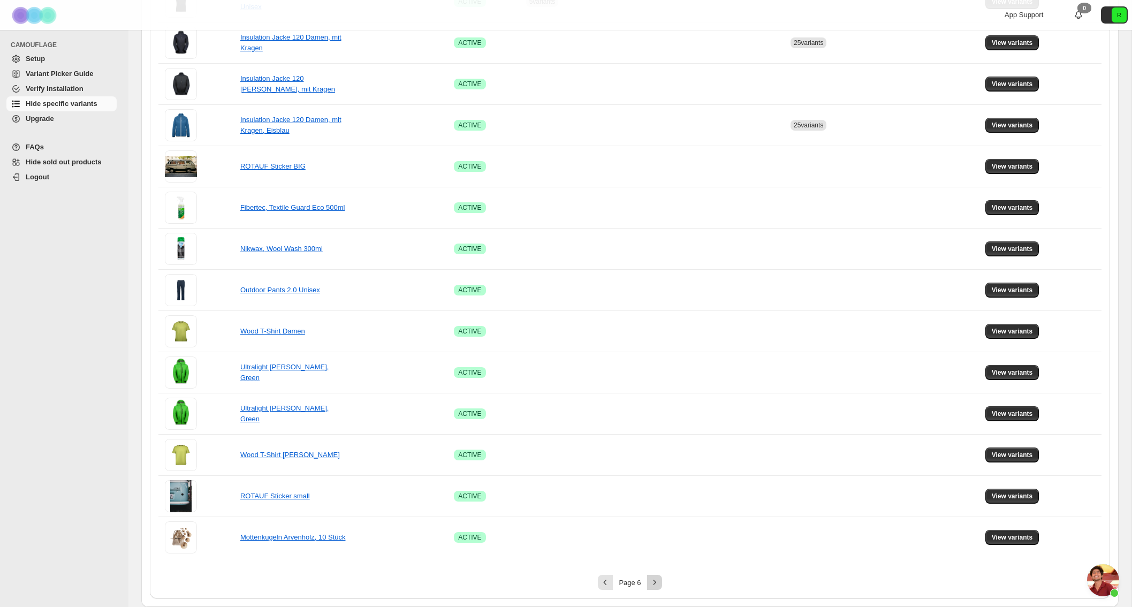
click at [655, 583] on icon "Next" at bounding box center [654, 581] width 3 height 5
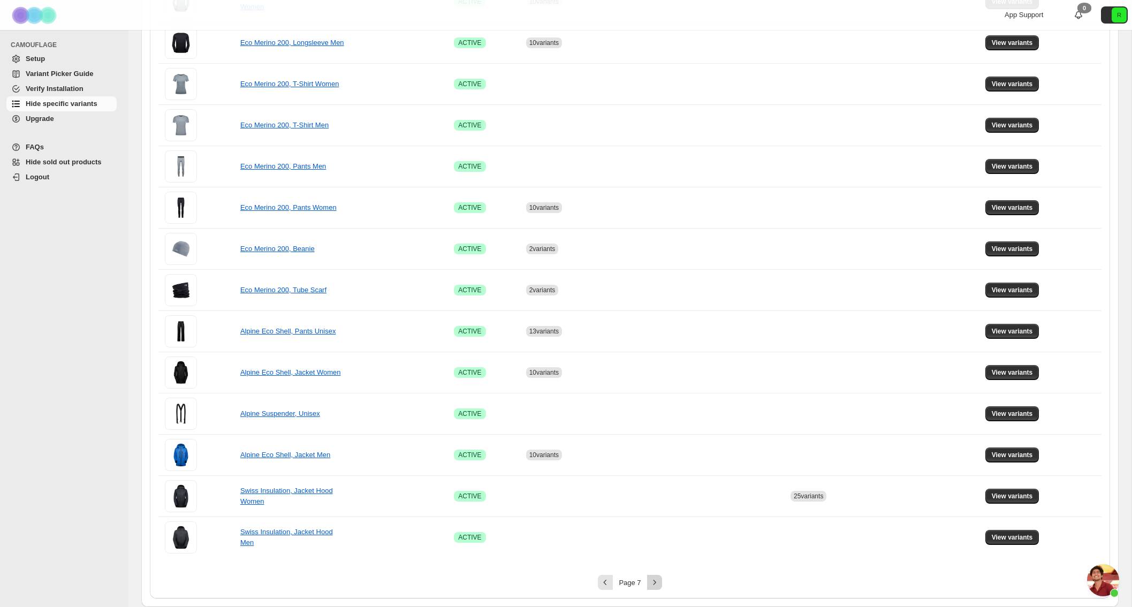
click at [655, 583] on icon "Next" at bounding box center [654, 582] width 11 height 11
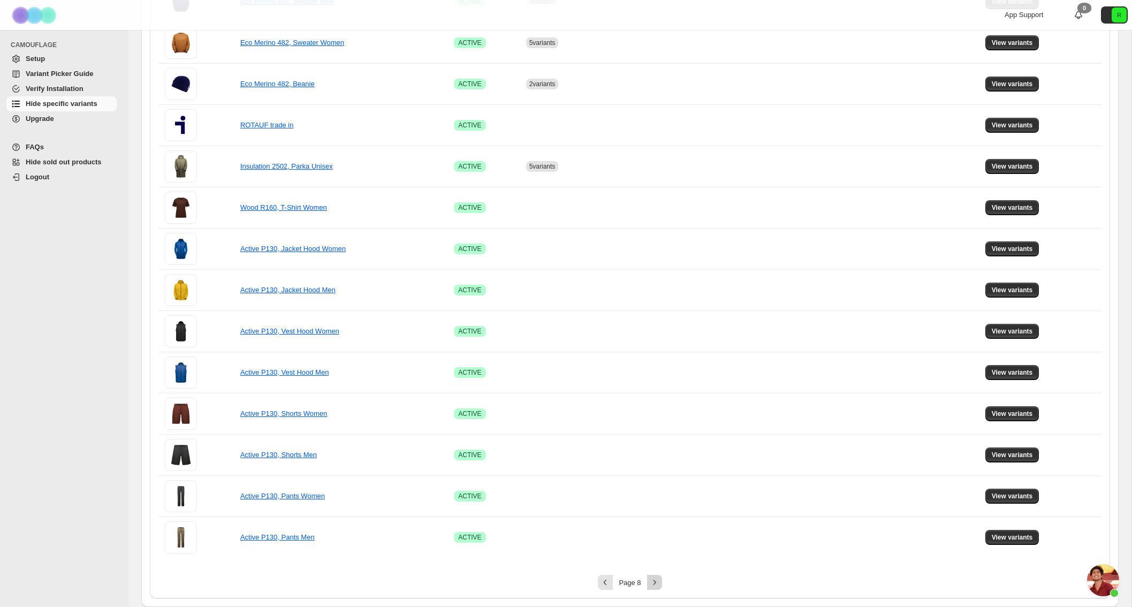
click at [655, 583] on icon "Next" at bounding box center [654, 581] width 3 height 5
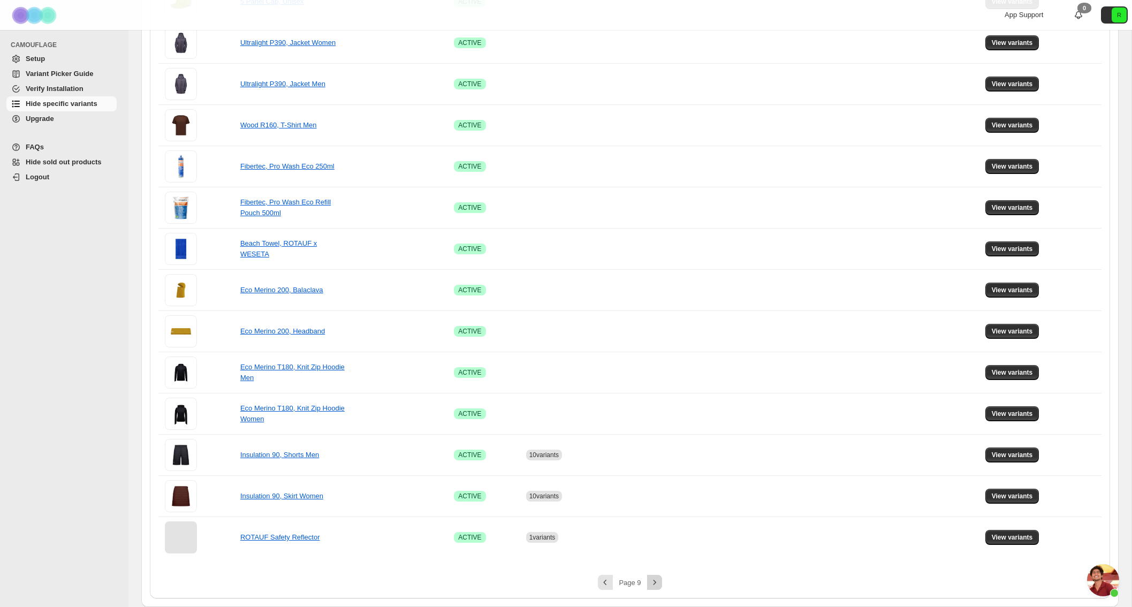
scroll to position [452, 0]
click at [1032, 412] on span "View variants" at bounding box center [1011, 413] width 41 height 9
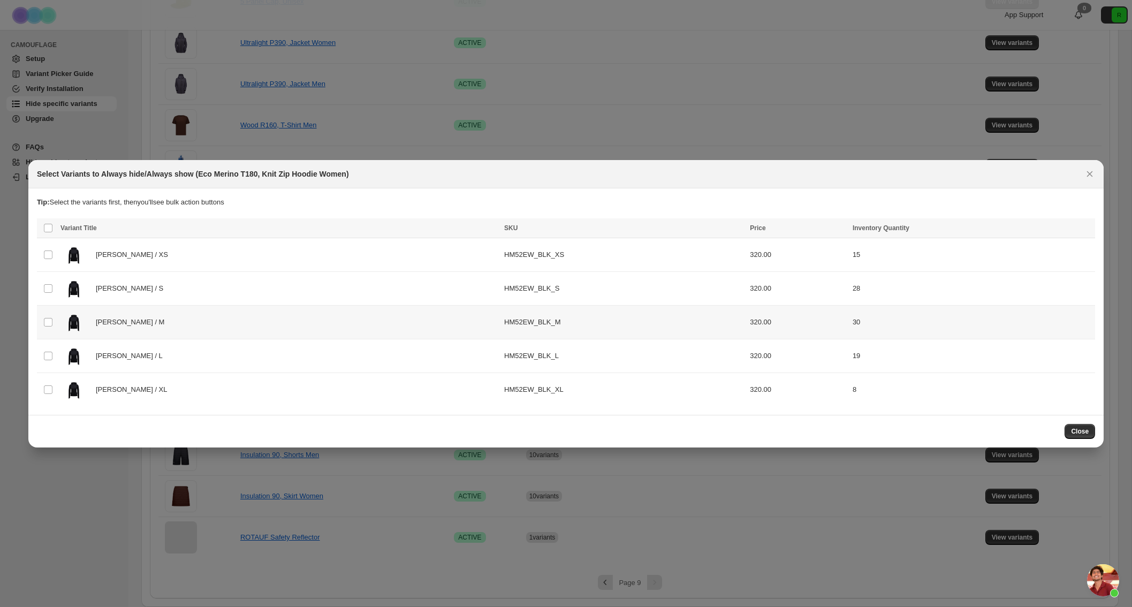
scroll to position [0, 0]
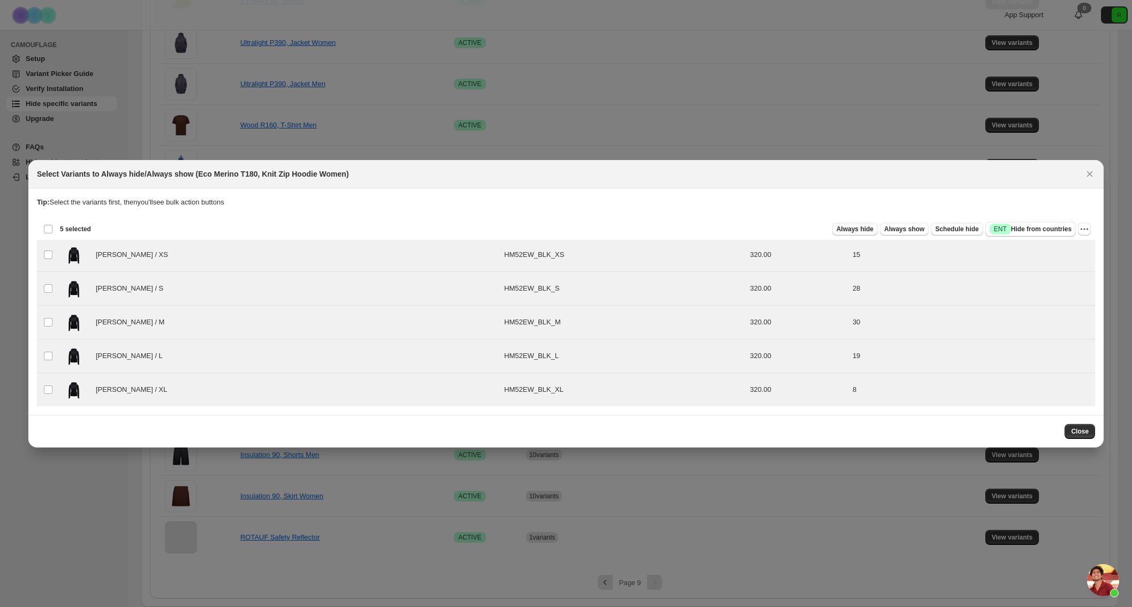
click at [842, 234] on button "Always hide" at bounding box center [854, 229] width 45 height 13
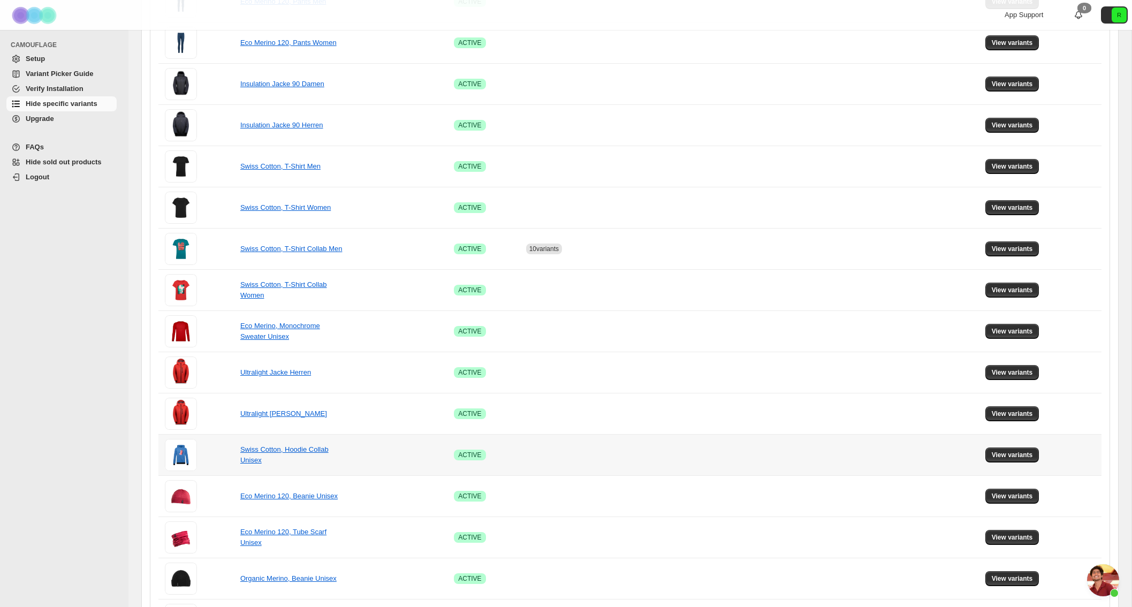
scroll to position [534, 0]
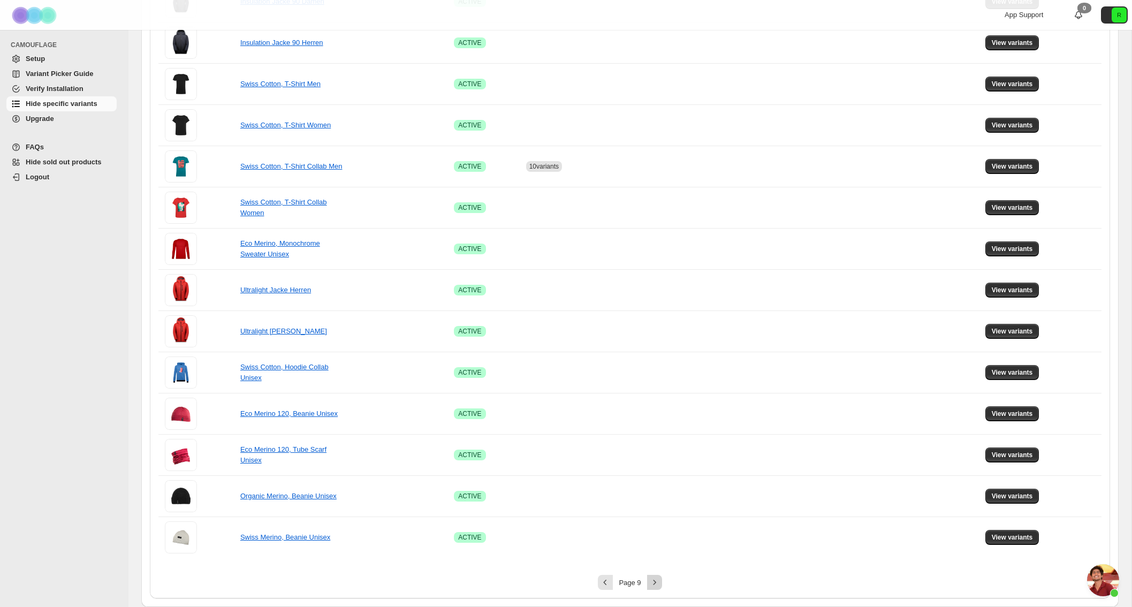
click at [658, 581] on icon "Next" at bounding box center [654, 582] width 11 height 11
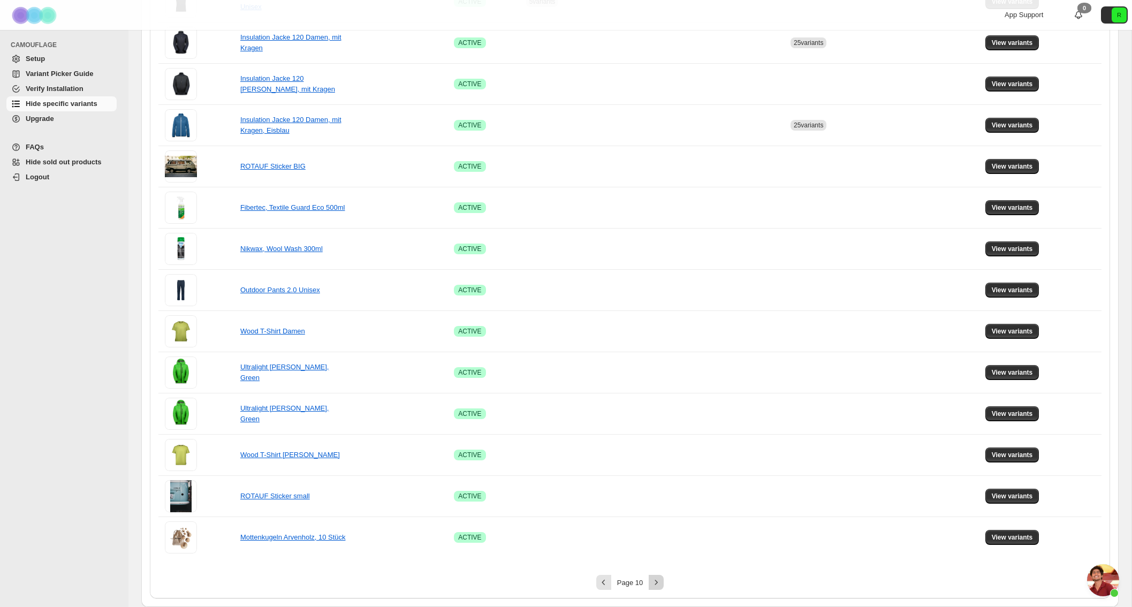
click at [658, 581] on icon "Next" at bounding box center [656, 582] width 11 height 11
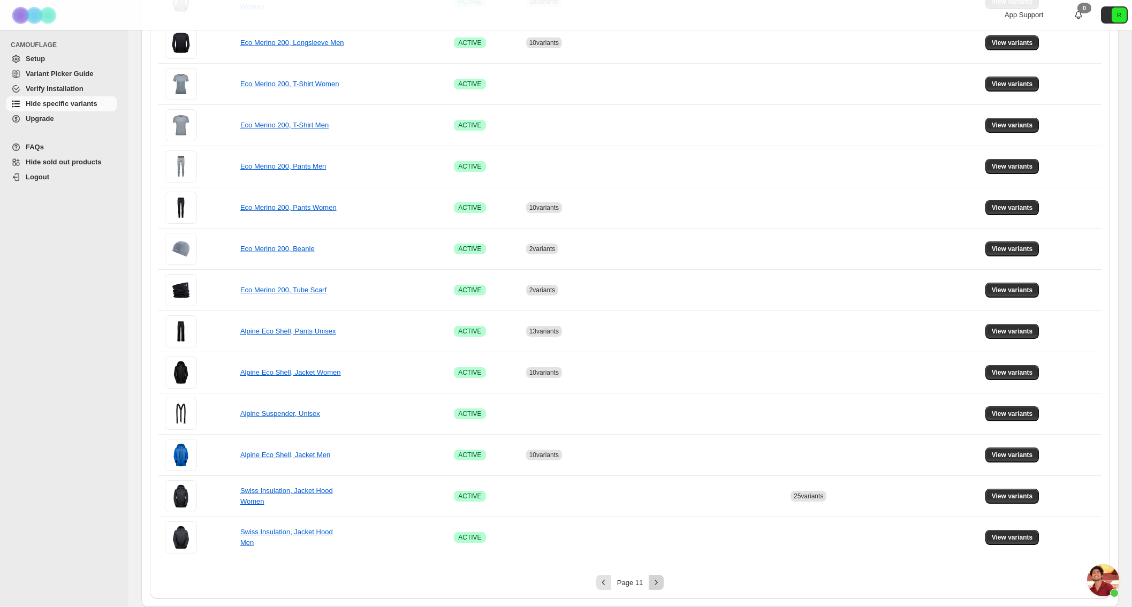
click at [658, 581] on icon "Next" at bounding box center [656, 582] width 11 height 11
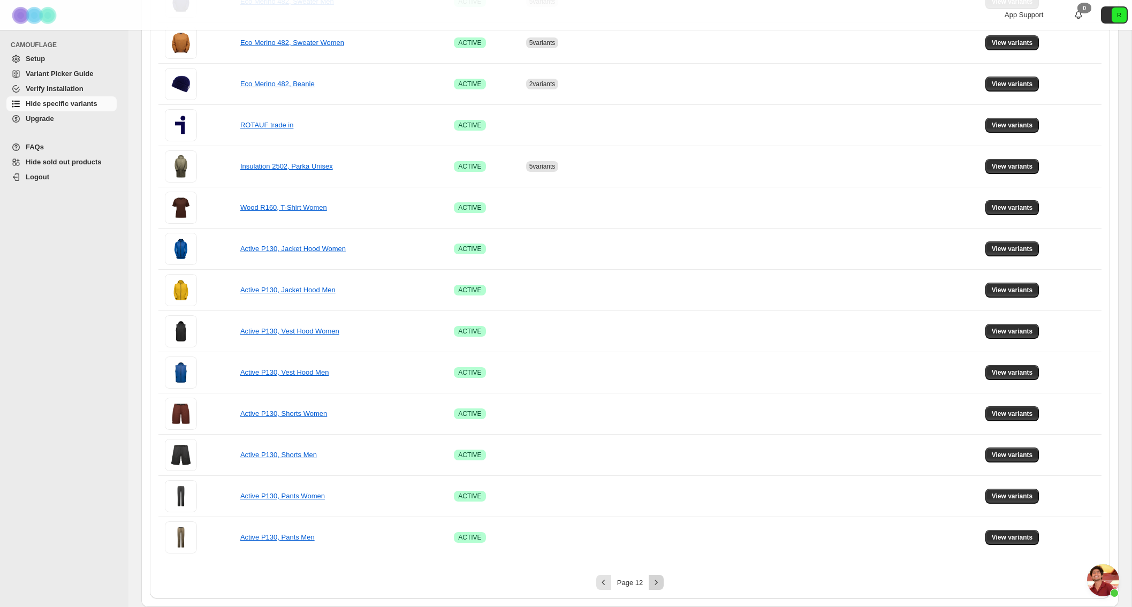
click at [661, 587] on icon "Next" at bounding box center [656, 582] width 11 height 11
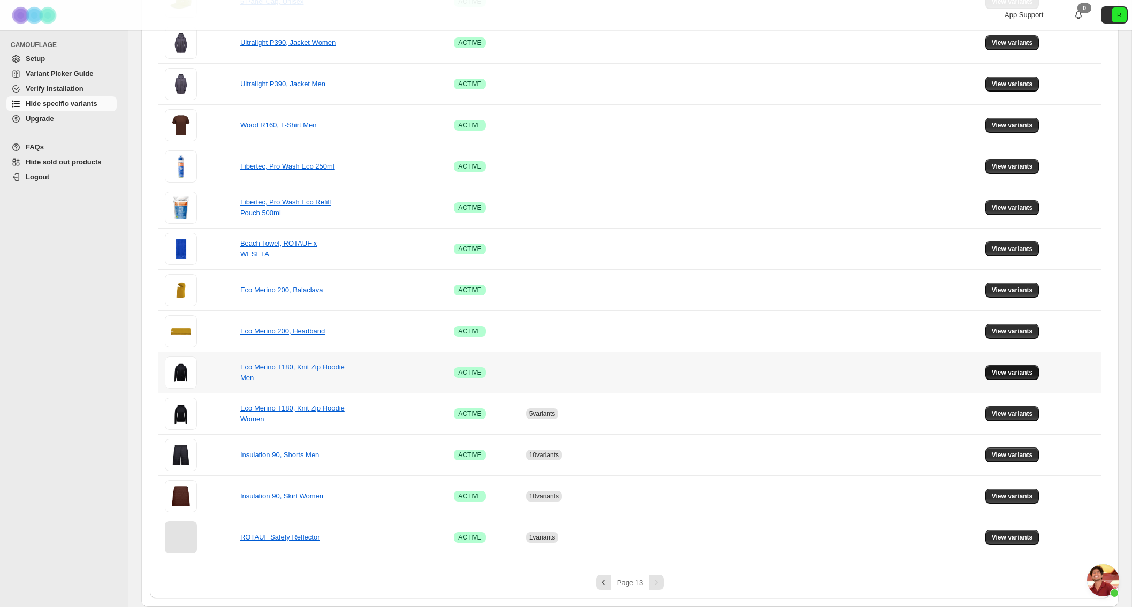
click at [1031, 372] on span "View variants" at bounding box center [1011, 372] width 41 height 9
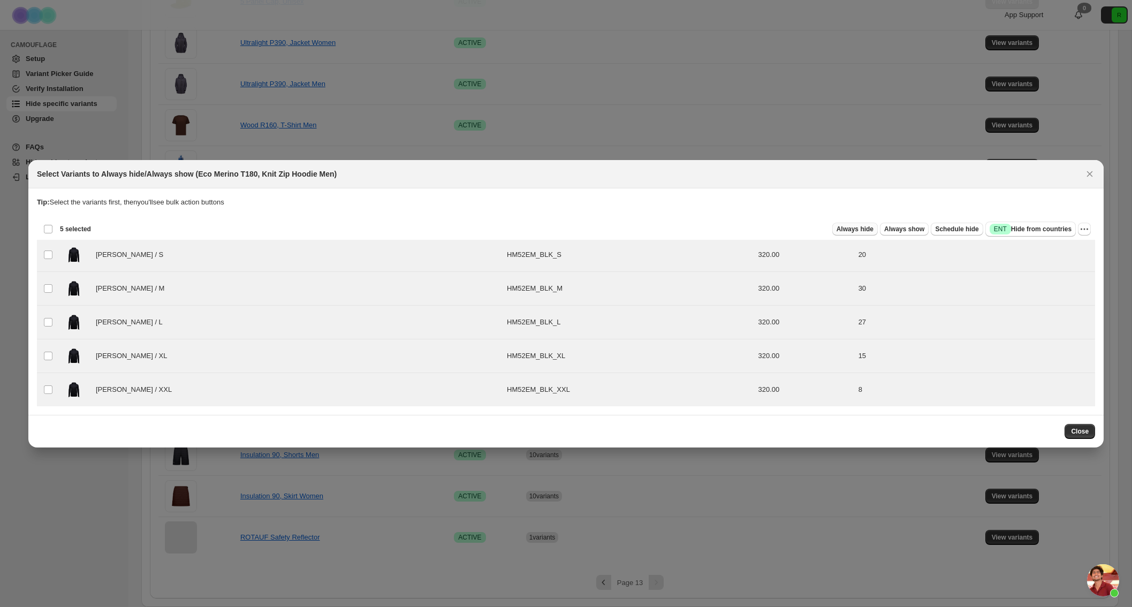
click at [870, 227] on button "Always hide" at bounding box center [854, 229] width 45 height 13
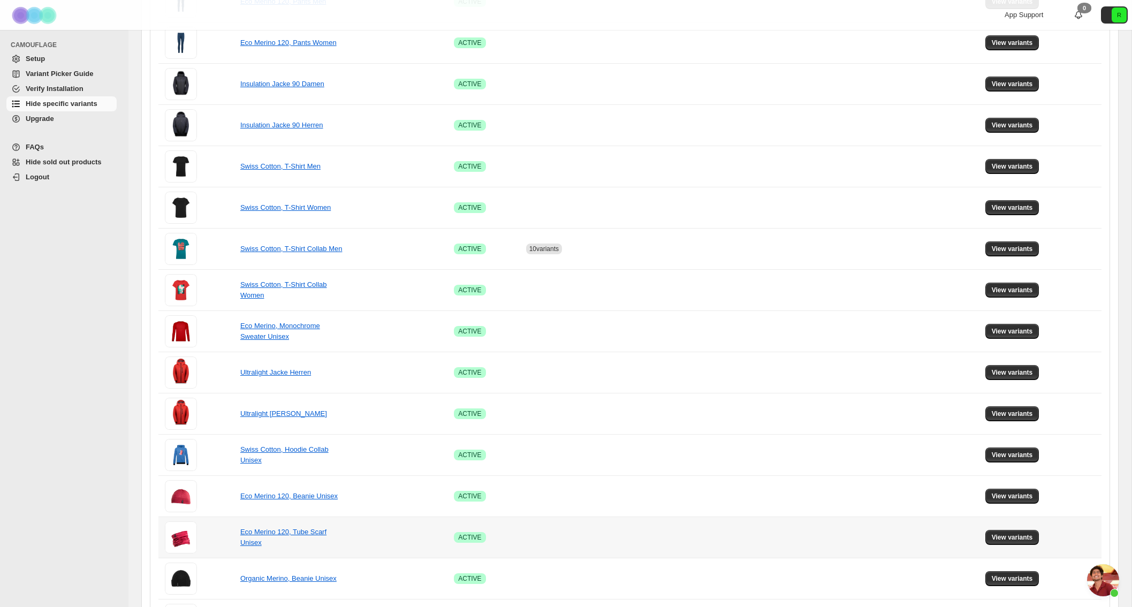
scroll to position [534, 0]
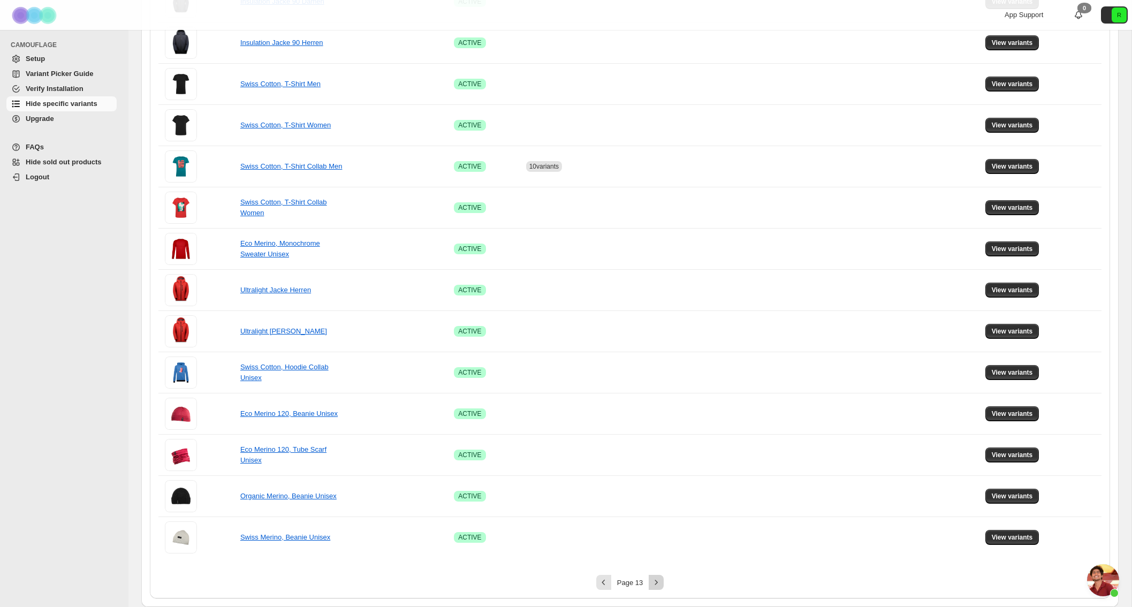
click at [656, 579] on icon "Next" at bounding box center [656, 582] width 11 height 11
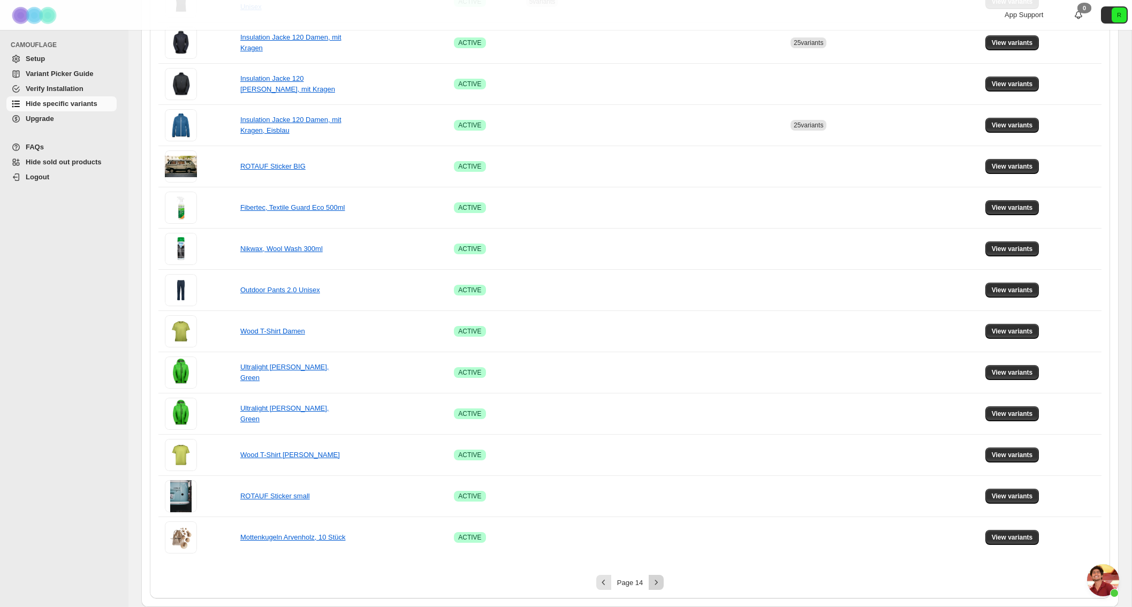
click at [656, 579] on icon "Next" at bounding box center [656, 582] width 11 height 11
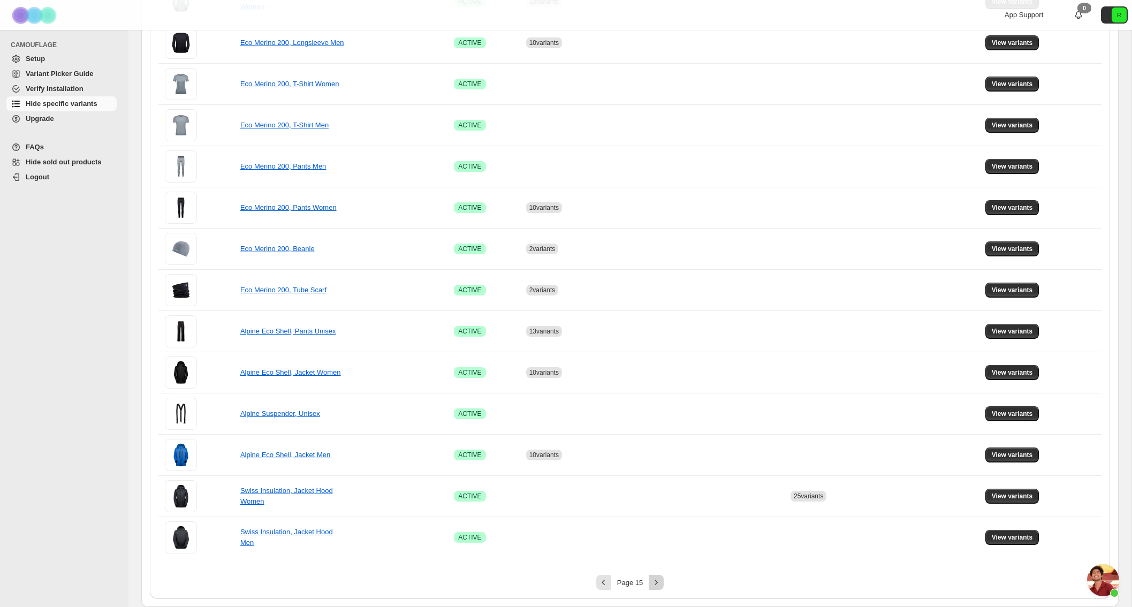
click at [656, 579] on icon "Next" at bounding box center [656, 582] width 11 height 11
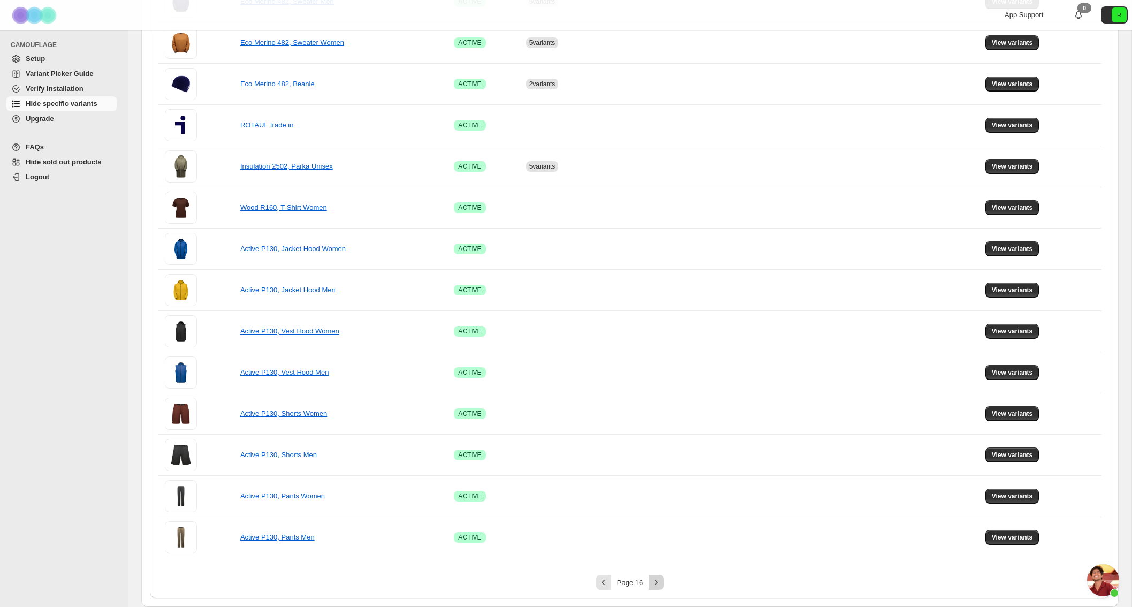
click at [656, 579] on icon "Next" at bounding box center [656, 582] width 11 height 11
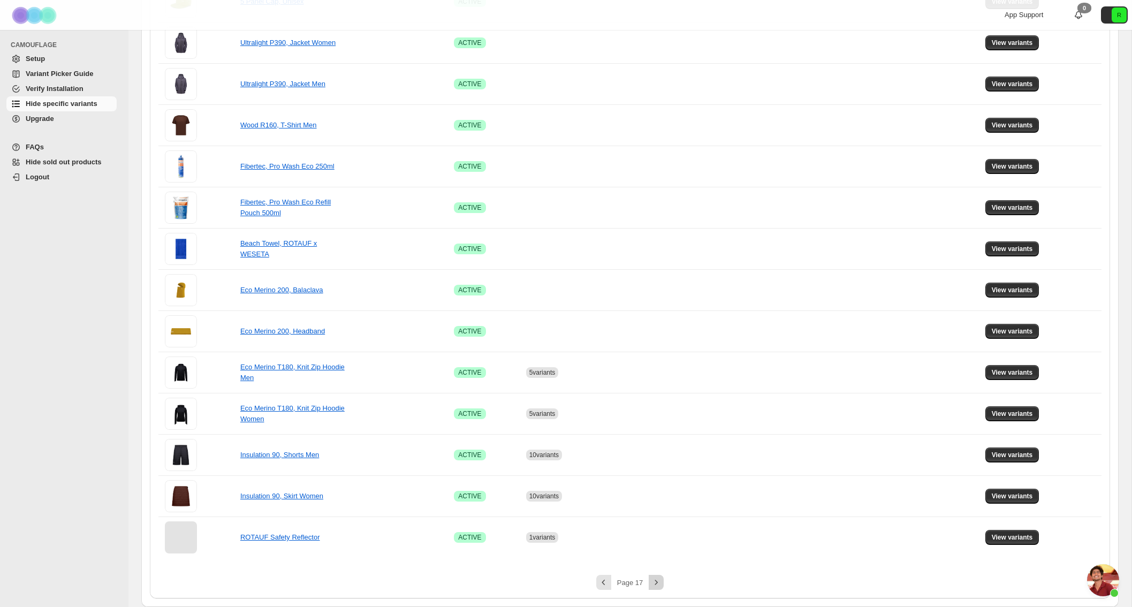
scroll to position [452, 0]
click at [1028, 333] on span "View variants" at bounding box center [1011, 331] width 41 height 9
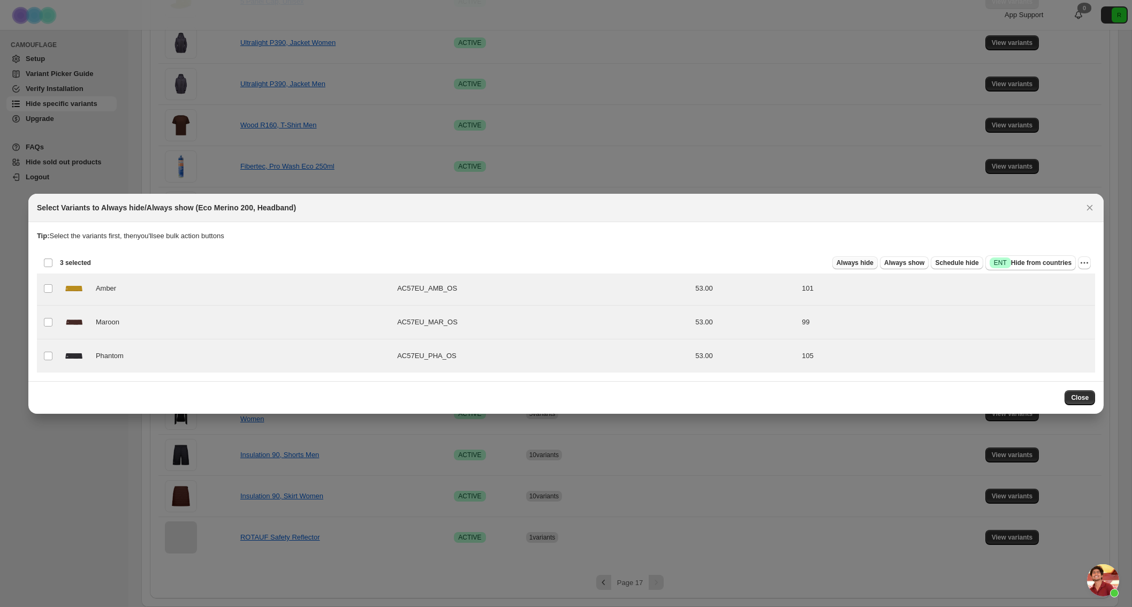
click at [862, 260] on span "Always hide" at bounding box center [854, 262] width 37 height 9
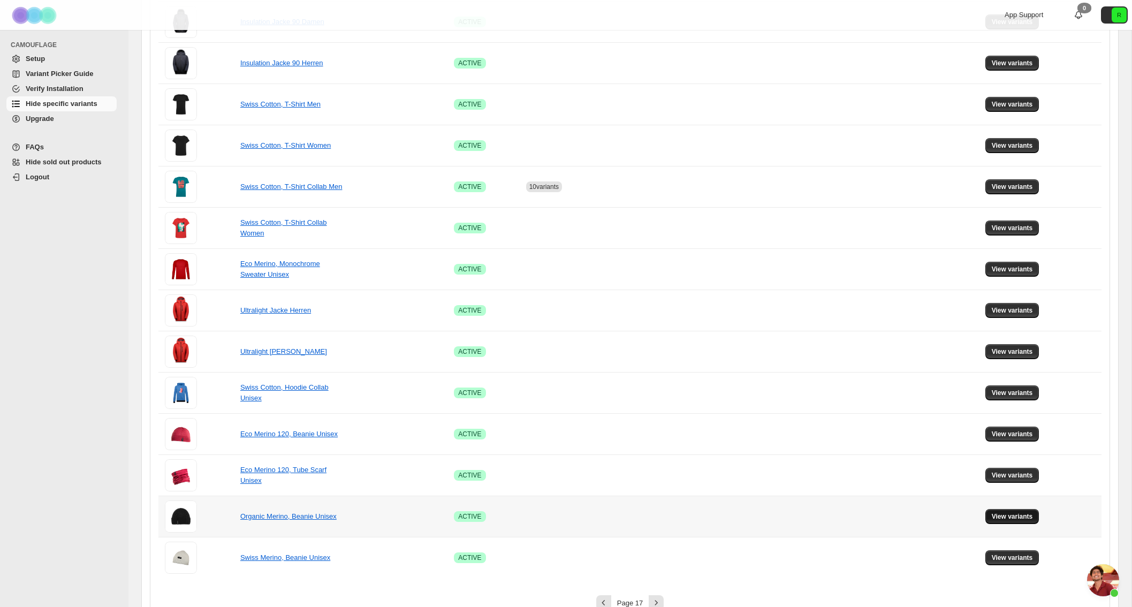
scroll to position [534, 0]
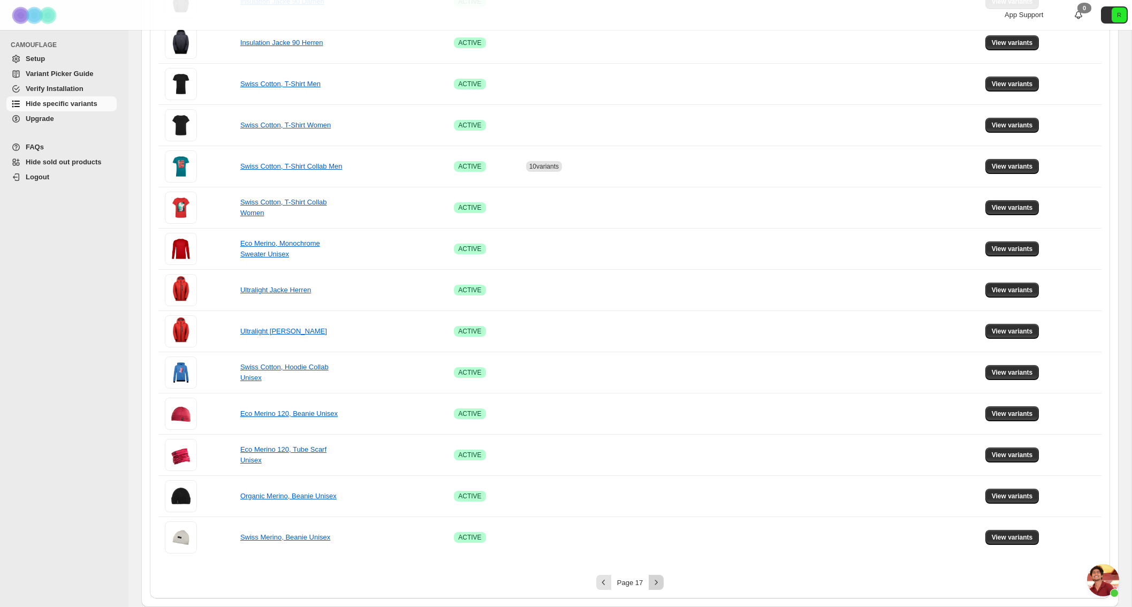
click at [660, 582] on icon "Next" at bounding box center [656, 582] width 11 height 11
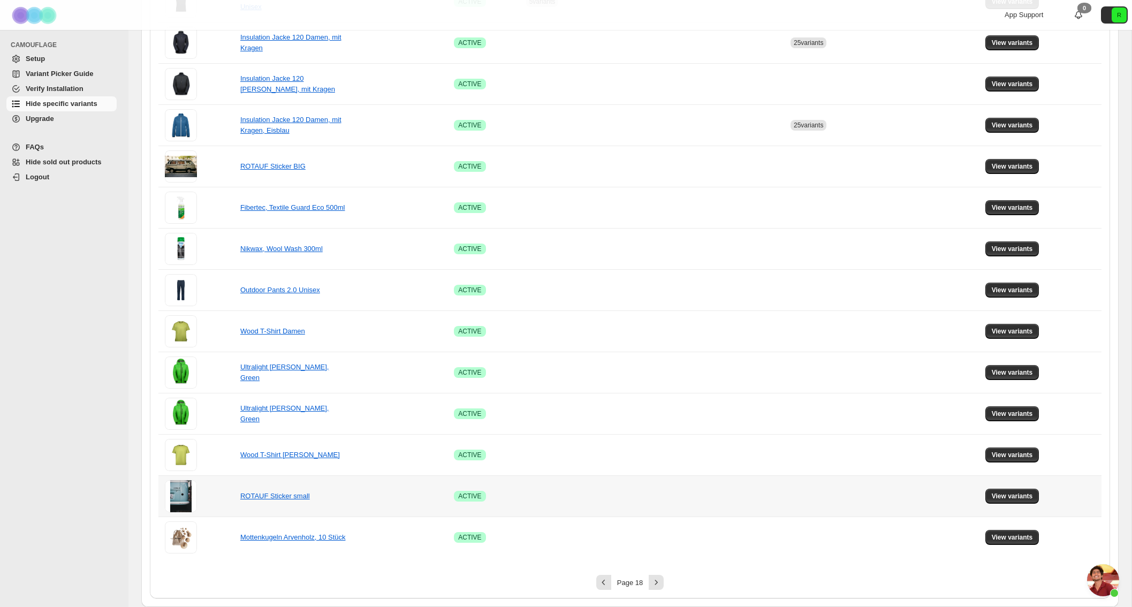
scroll to position [0, 0]
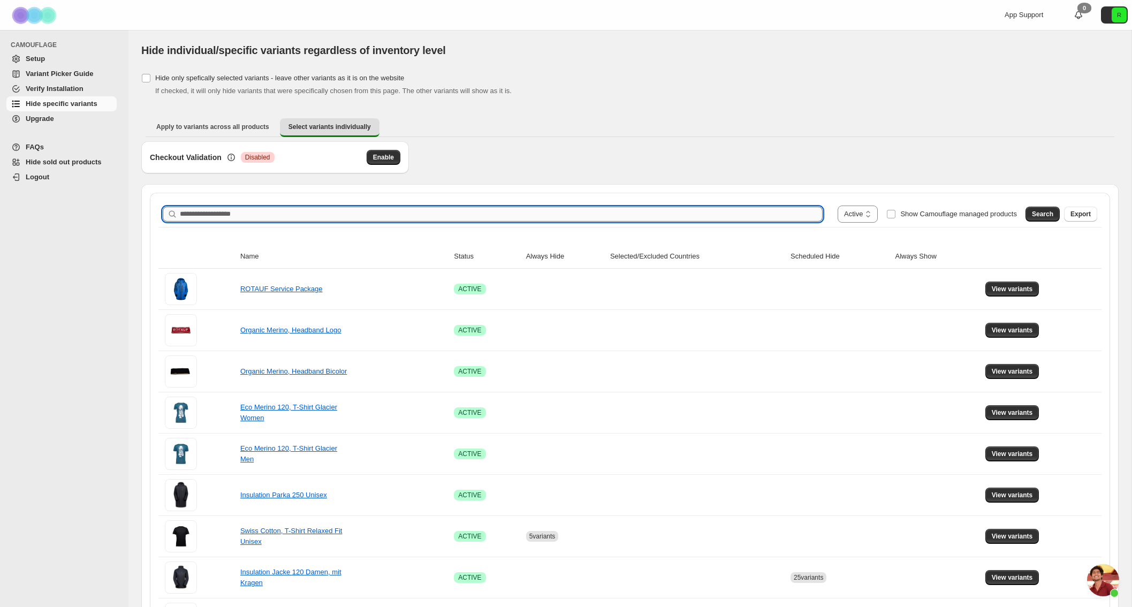
click at [360, 212] on input "Search product name" at bounding box center [501, 214] width 643 height 15
type input "**********"
click at [1043, 220] on button "Search" at bounding box center [1042, 214] width 34 height 15
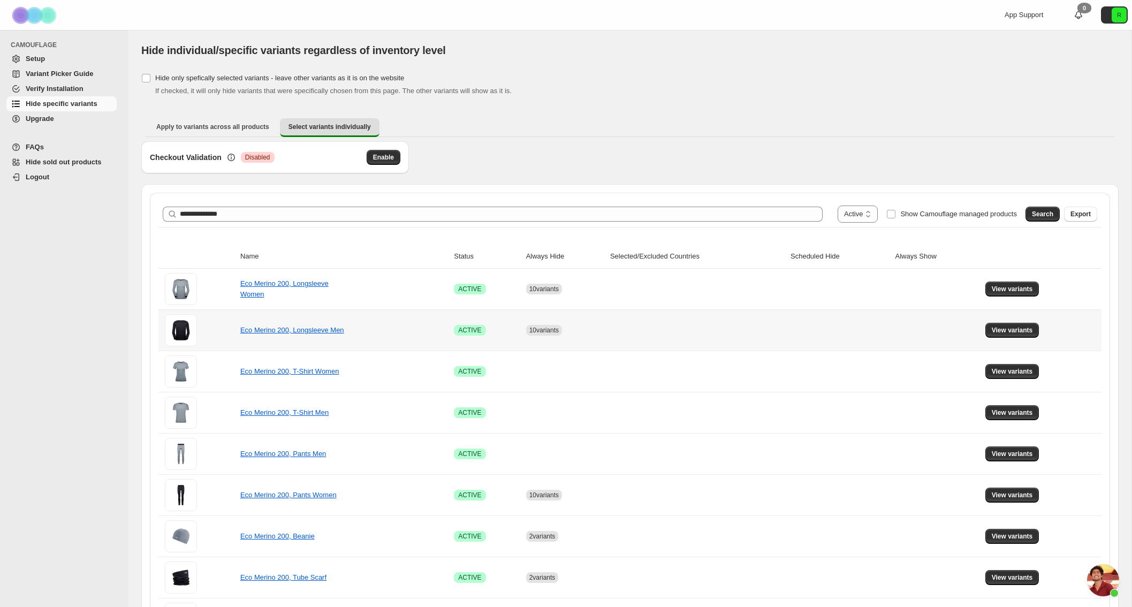
scroll to position [123, 0]
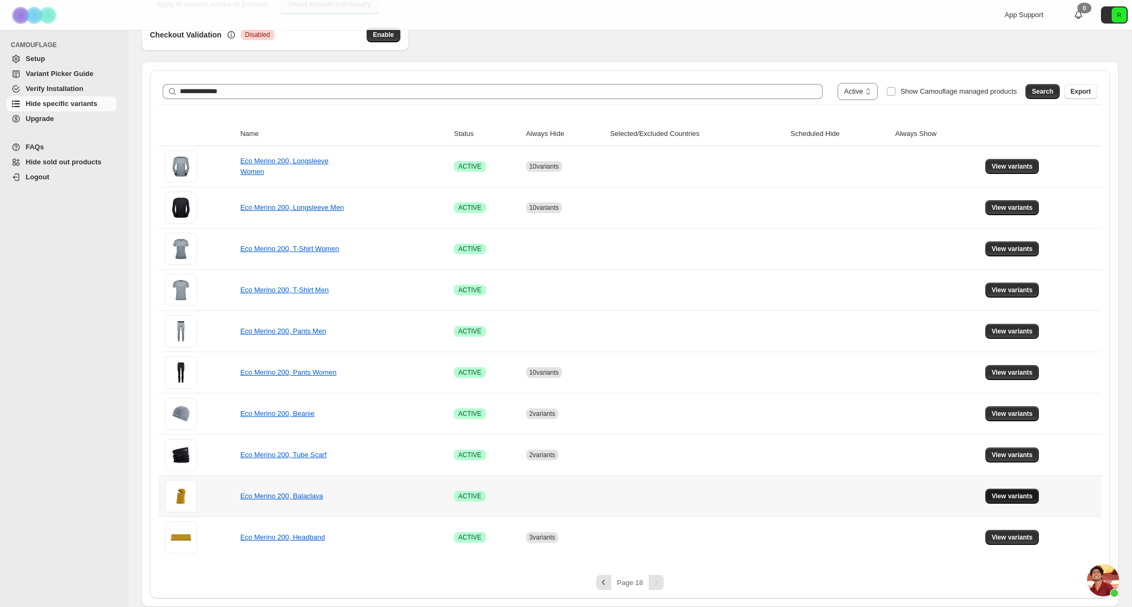
click at [1019, 499] on span "View variants" at bounding box center [1011, 496] width 41 height 9
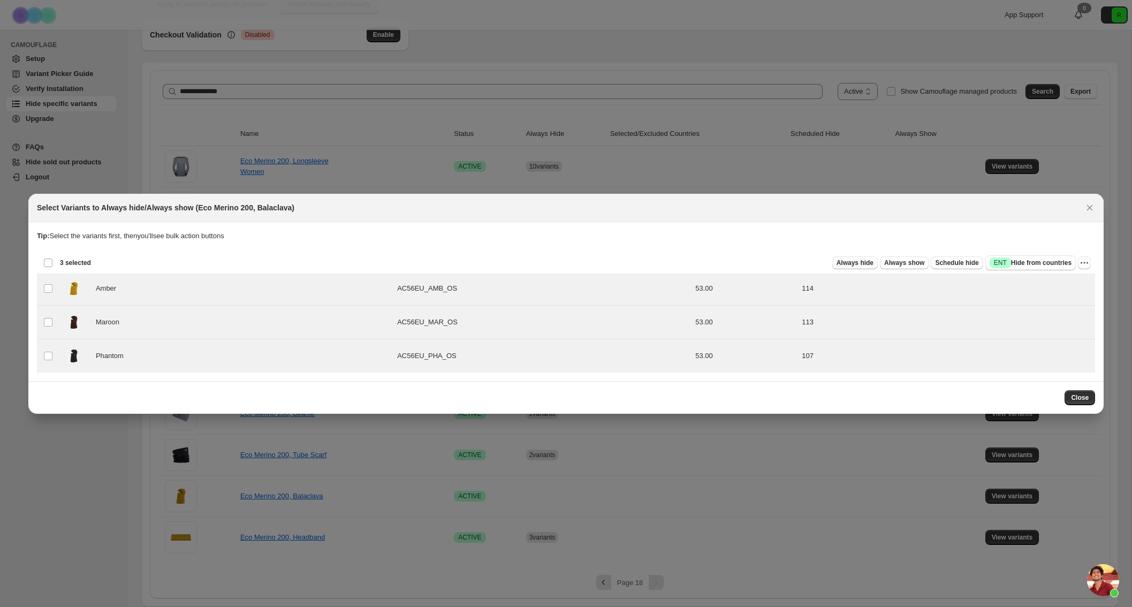
click at [852, 265] on span "Always hide" at bounding box center [854, 262] width 37 height 9
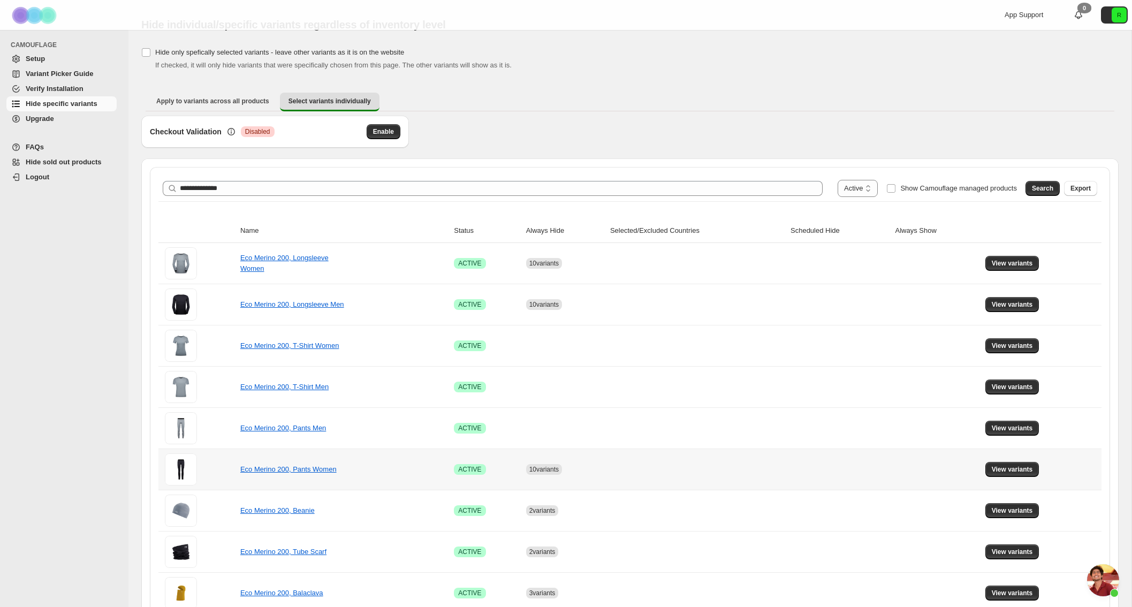
scroll to position [0, 0]
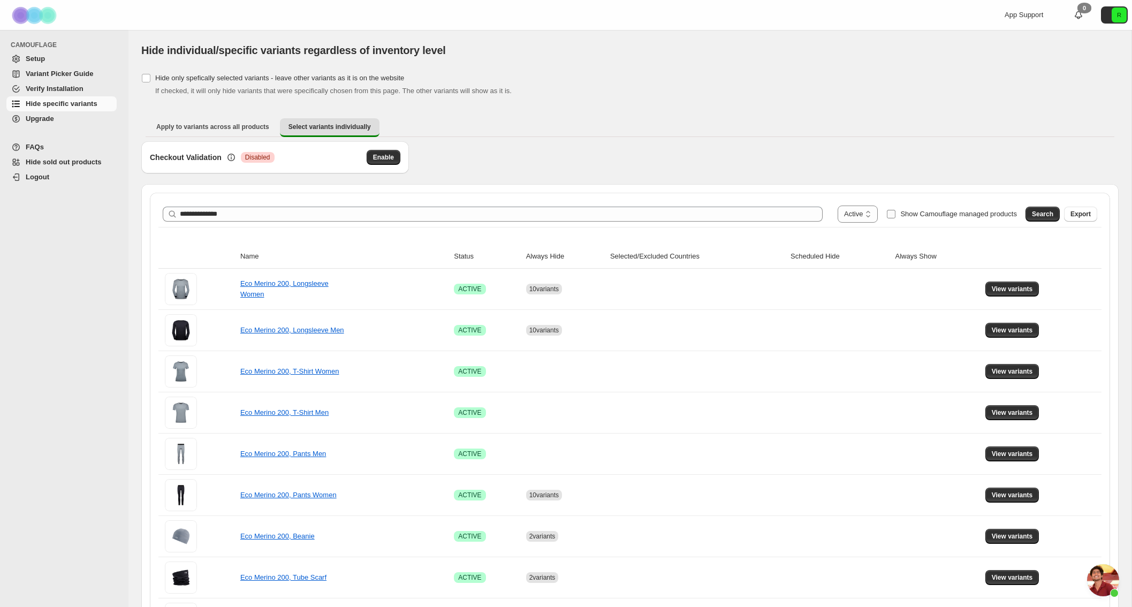
click at [900, 215] on span "Show Camouflage managed products" at bounding box center [958, 214] width 117 height 8
click at [1030, 217] on button "Search" at bounding box center [1042, 214] width 34 height 15
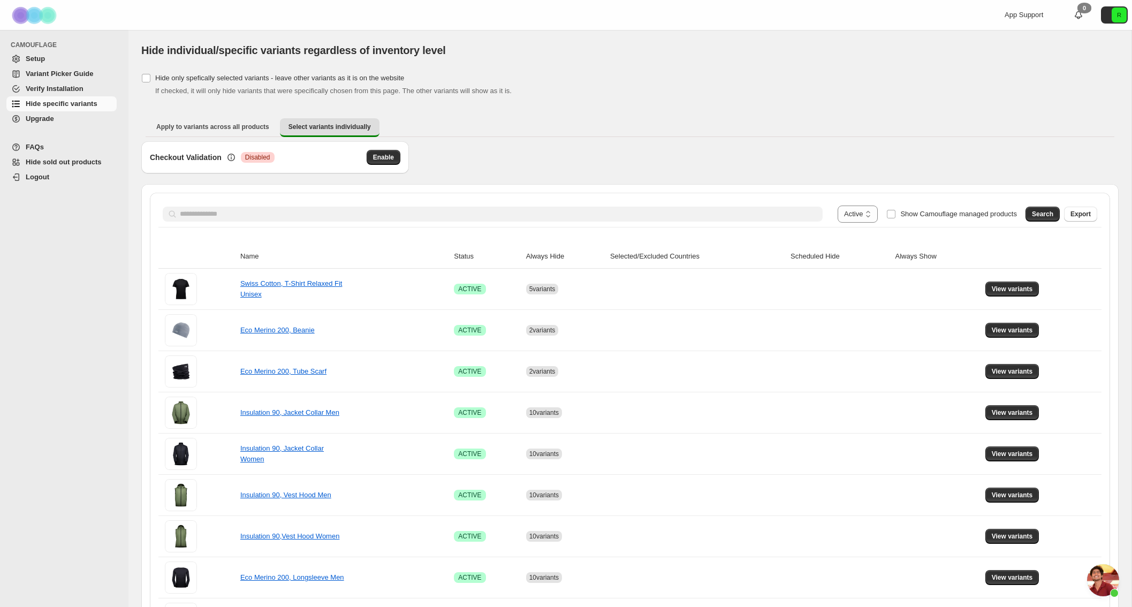
click at [1099, 585] on span "Chat öffnen" at bounding box center [1103, 580] width 32 height 32
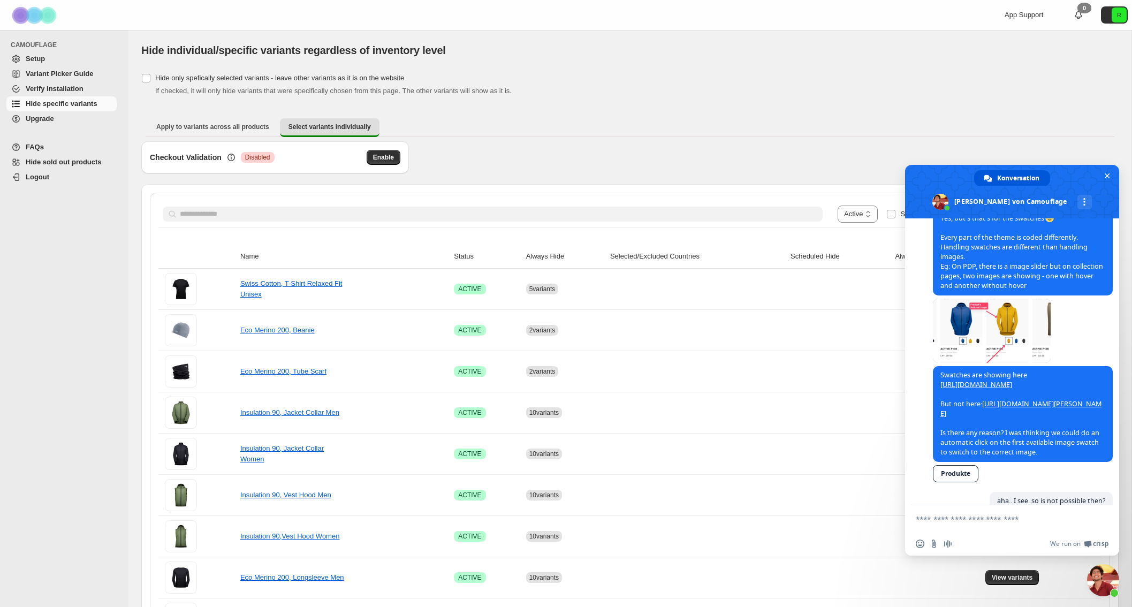
scroll to position [4923, 0]
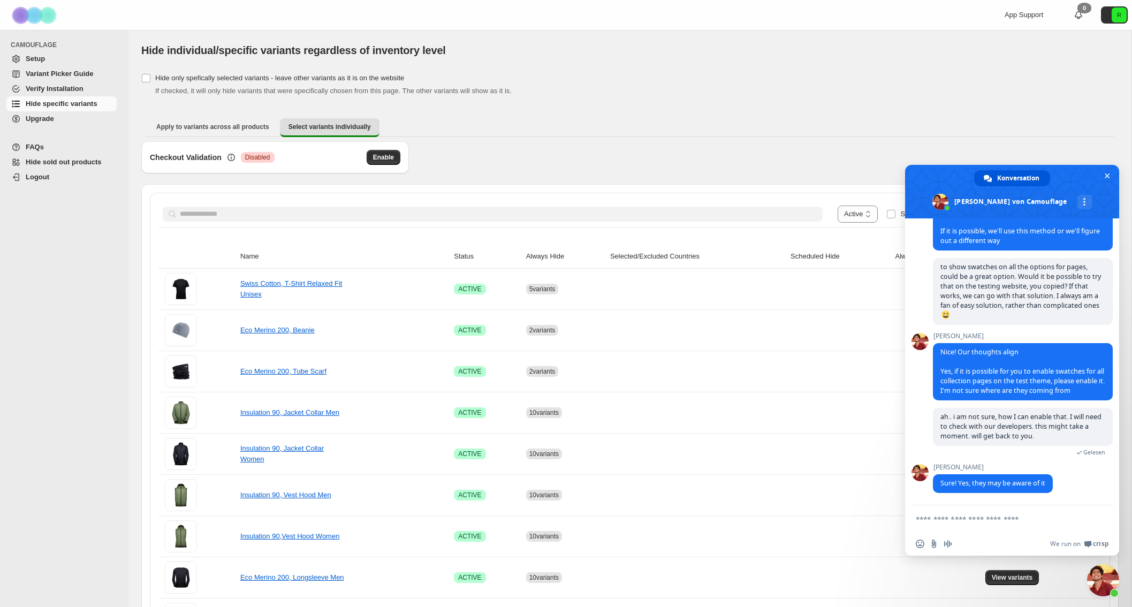
click at [978, 520] on textarea "Verfassen Sie Ihre Nachricht…" at bounding box center [999, 519] width 169 height 10
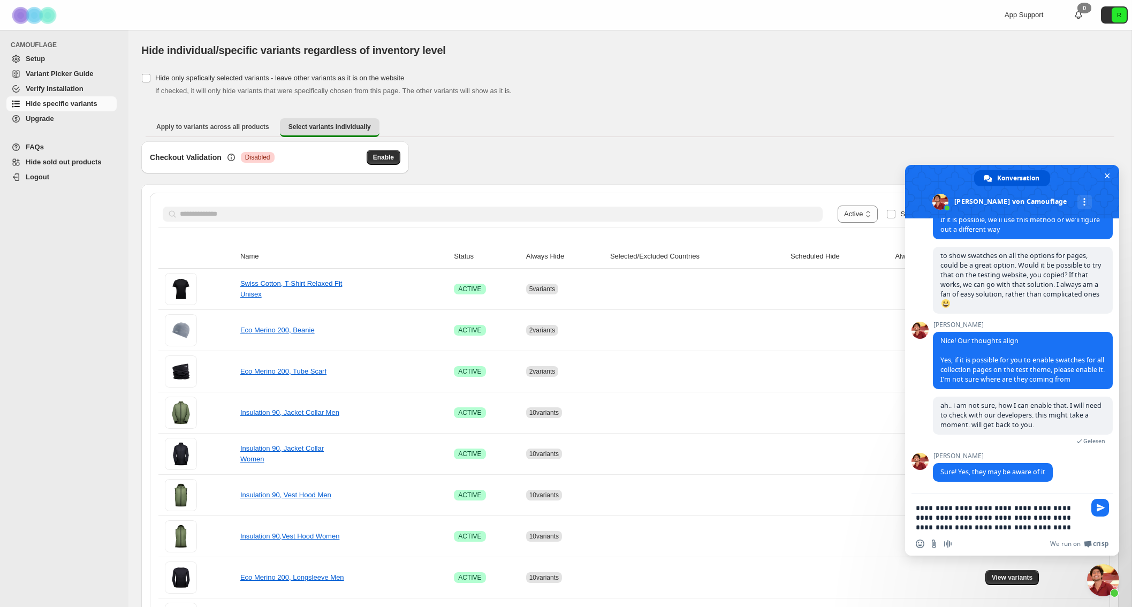
paste textarea "**********"
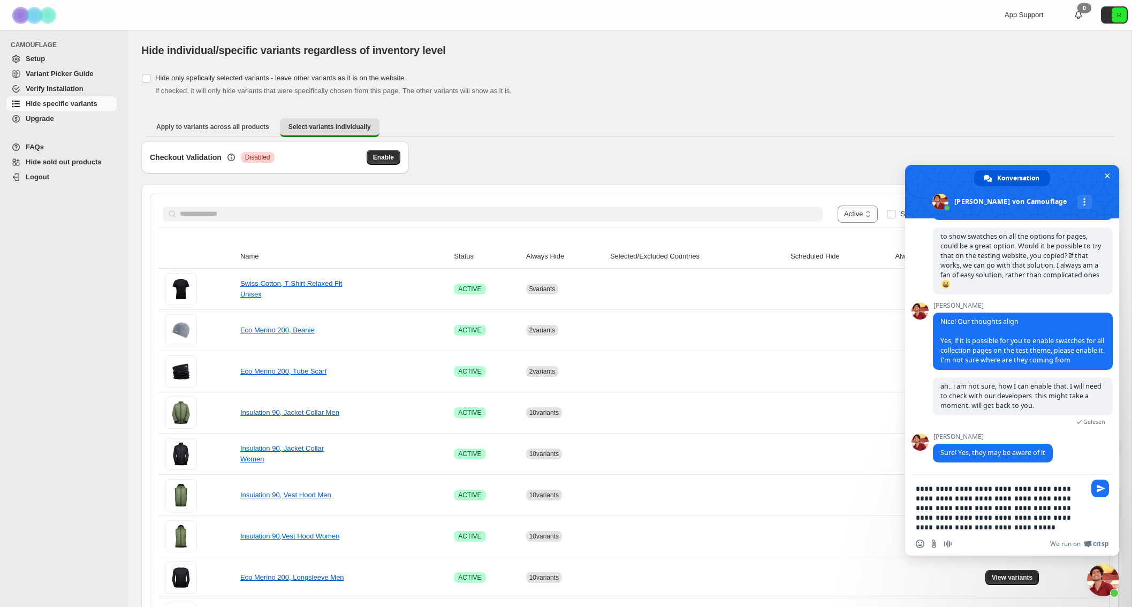
type textarea "**********"
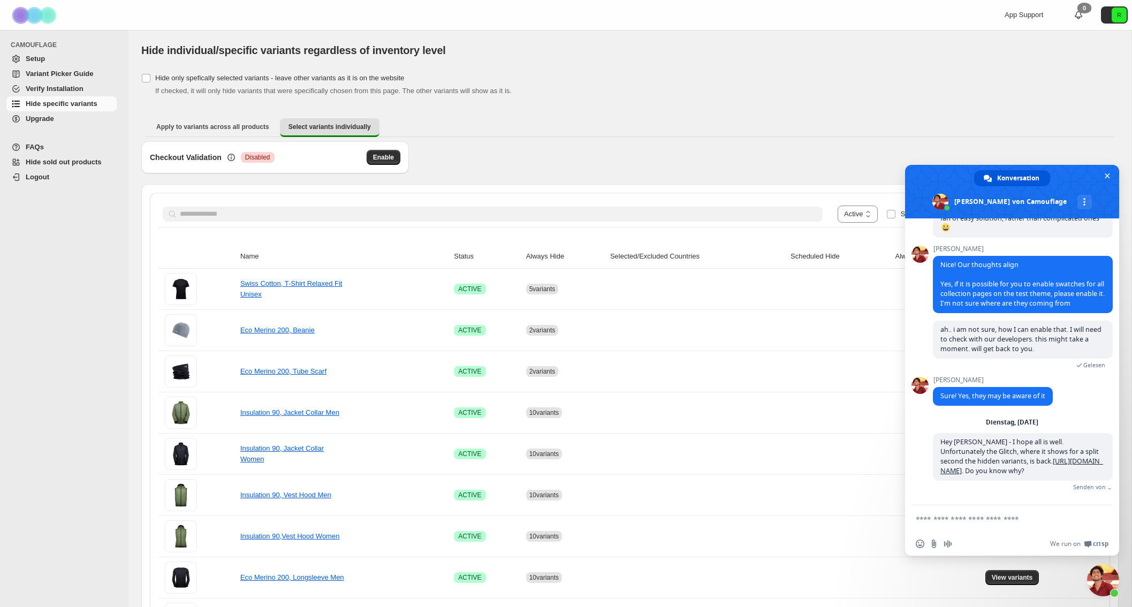
scroll to position [5067, 0]
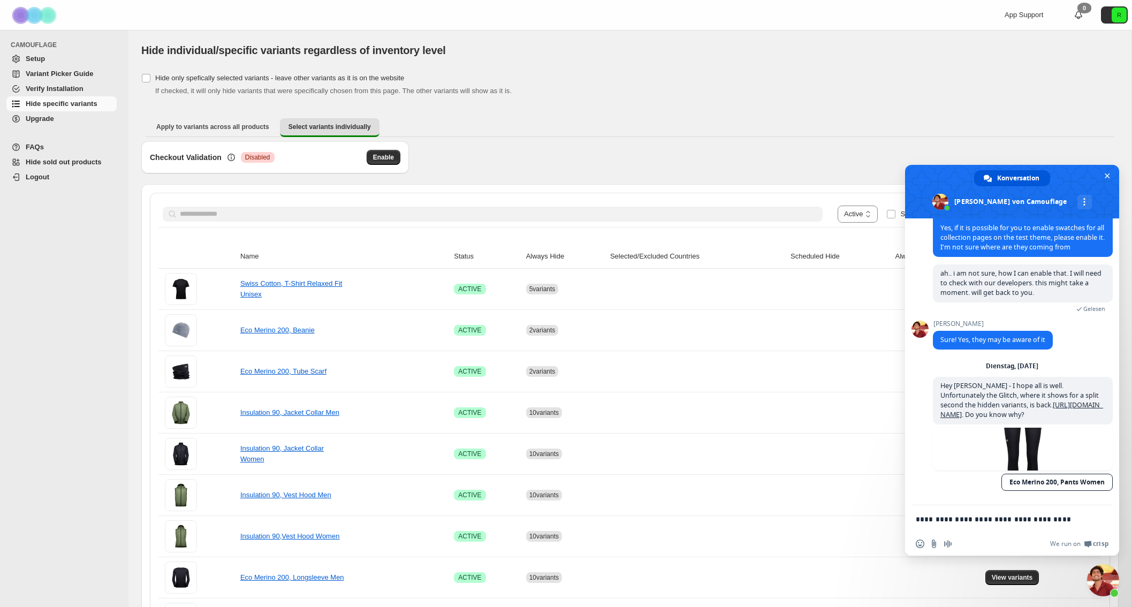
type textarea "**********"
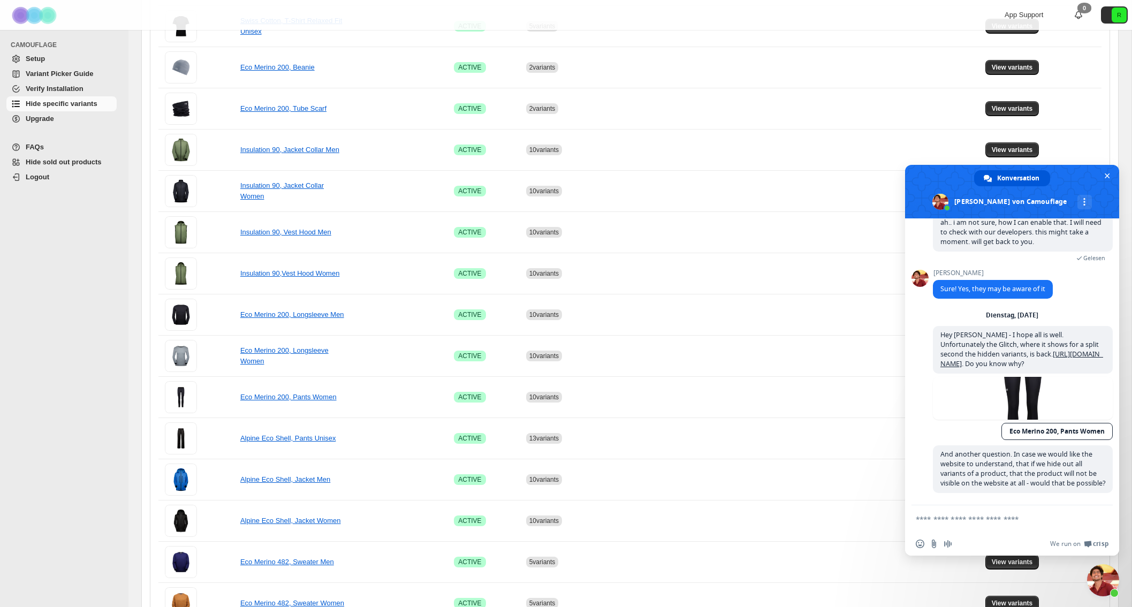
scroll to position [479, 0]
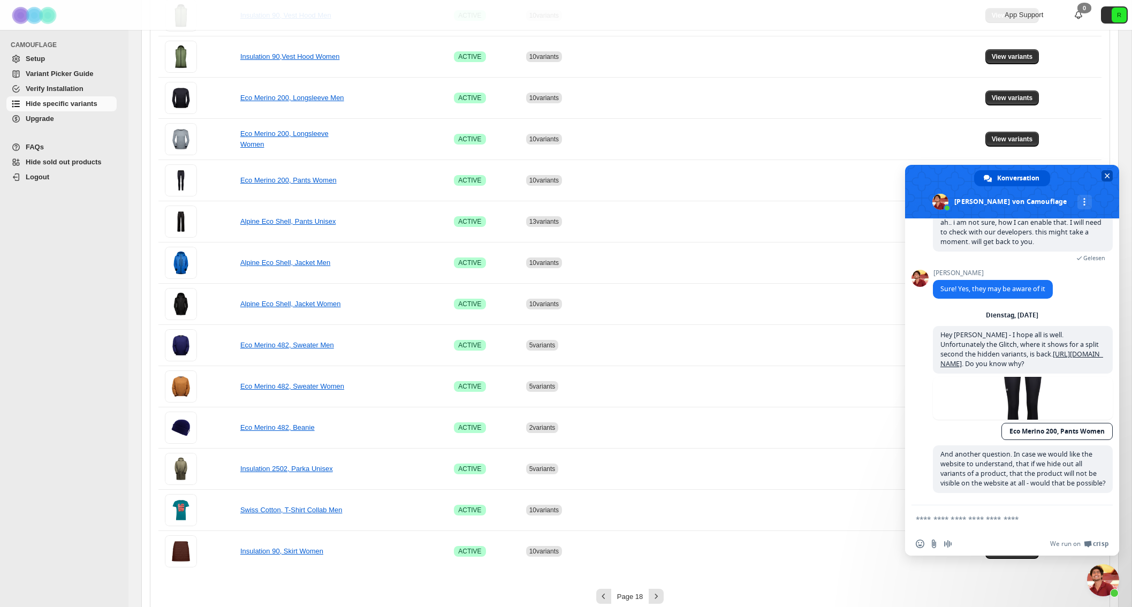
click at [1108, 178] on span "Chat schließen" at bounding box center [1106, 175] width 5 height 5
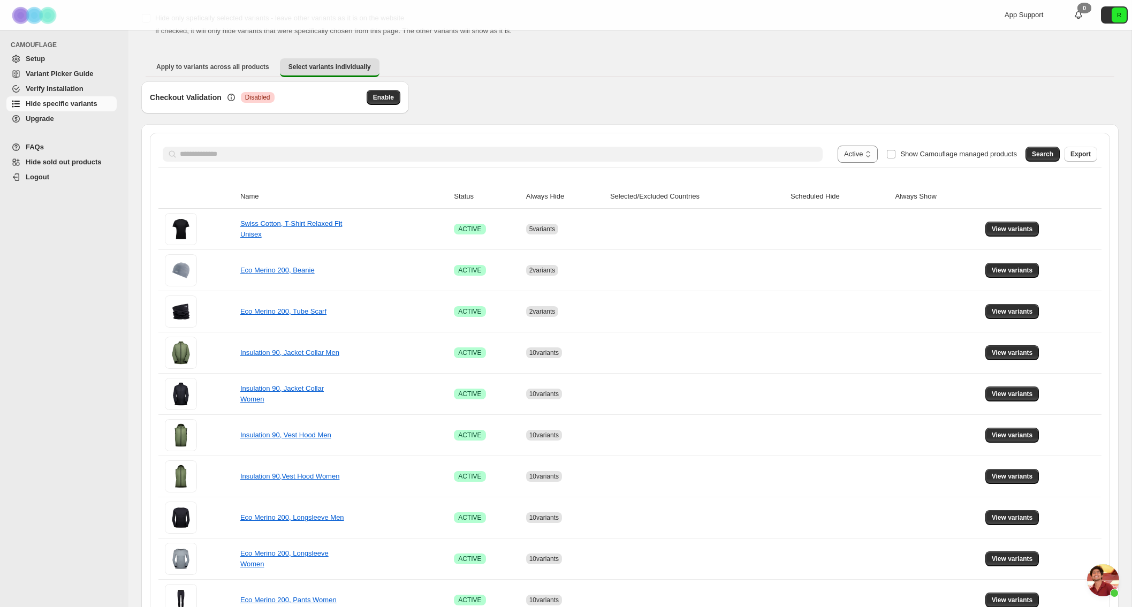
scroll to position [0, 0]
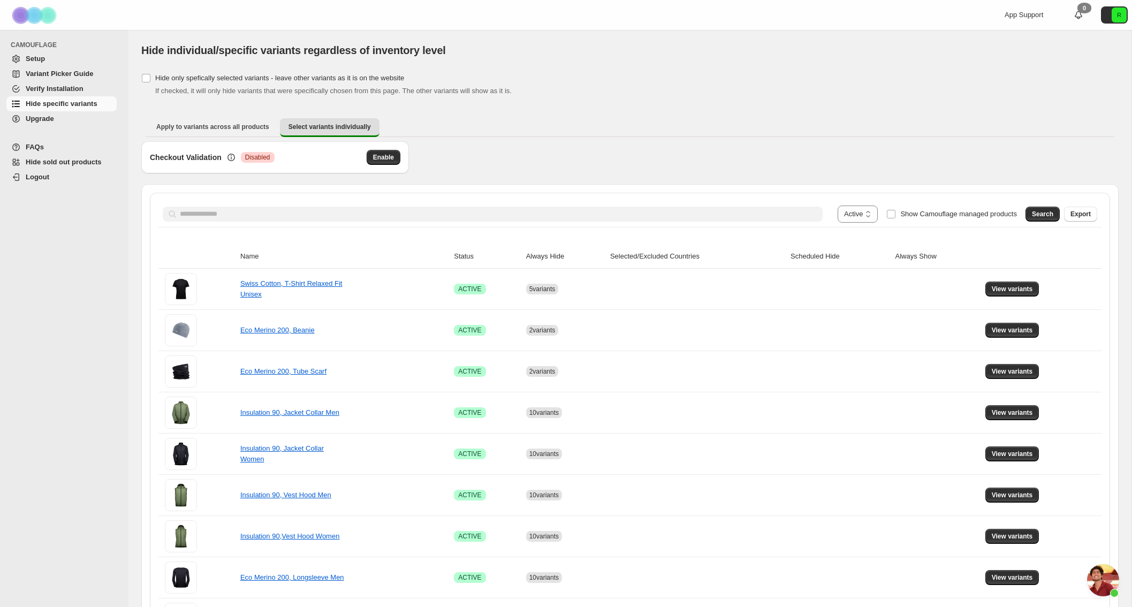
click at [53, 159] on span "Hide sold out products" at bounding box center [64, 162] width 76 height 8
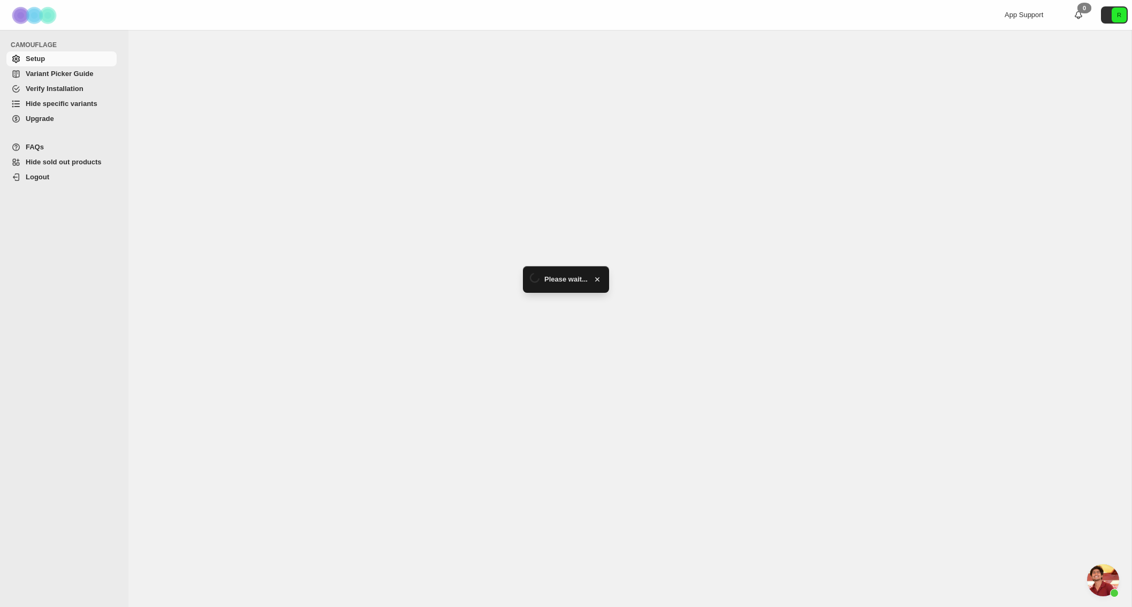
scroll to position [4439, 0]
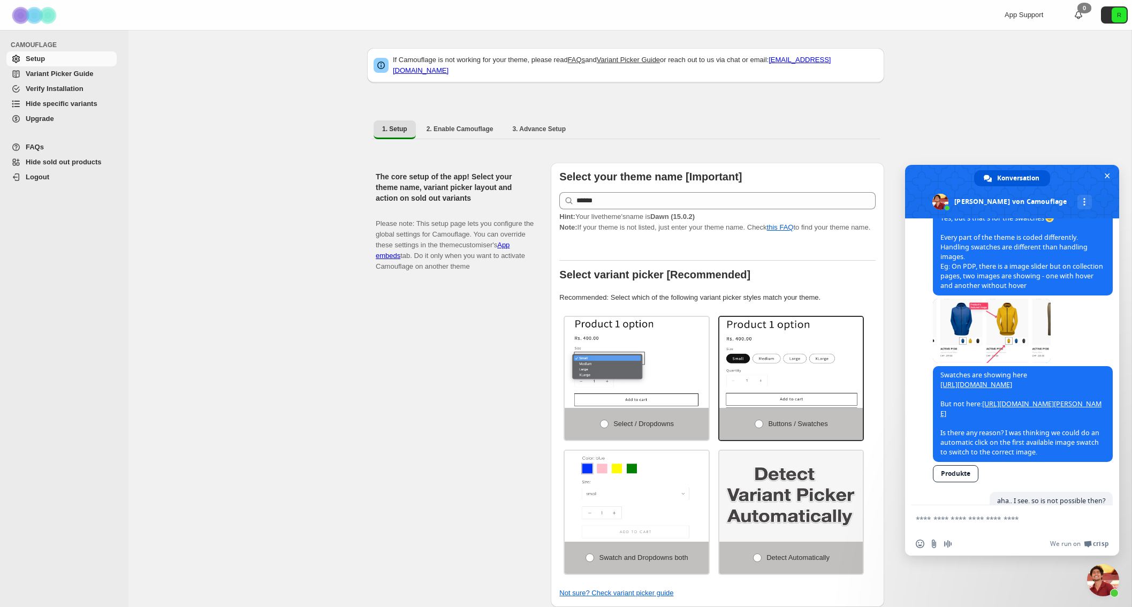
type textarea "**********"
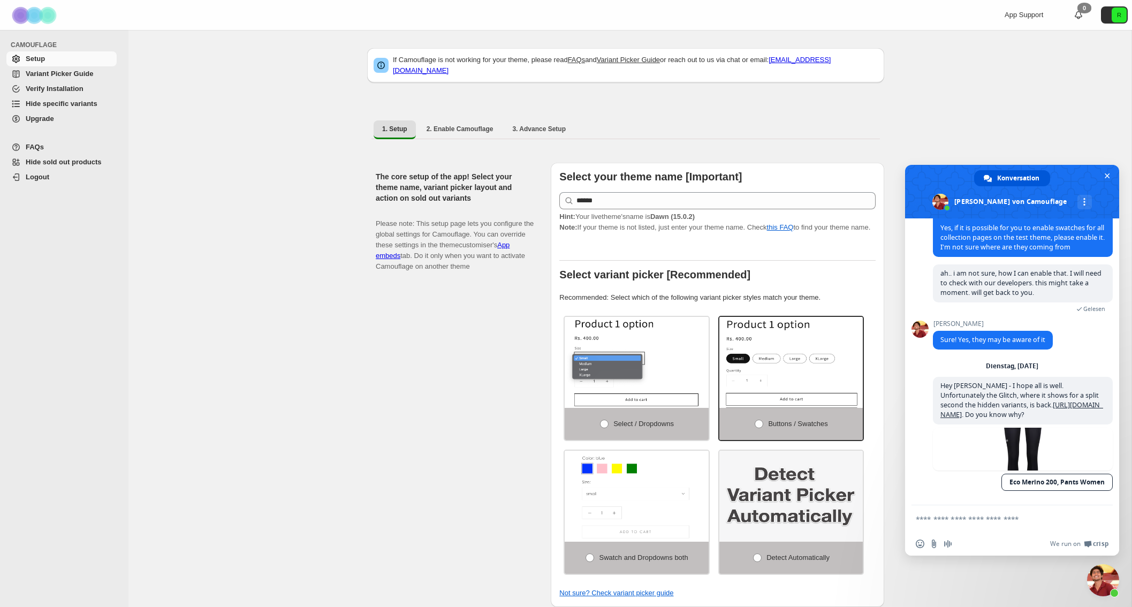
click at [39, 118] on span "Upgrade" at bounding box center [40, 118] width 28 height 8
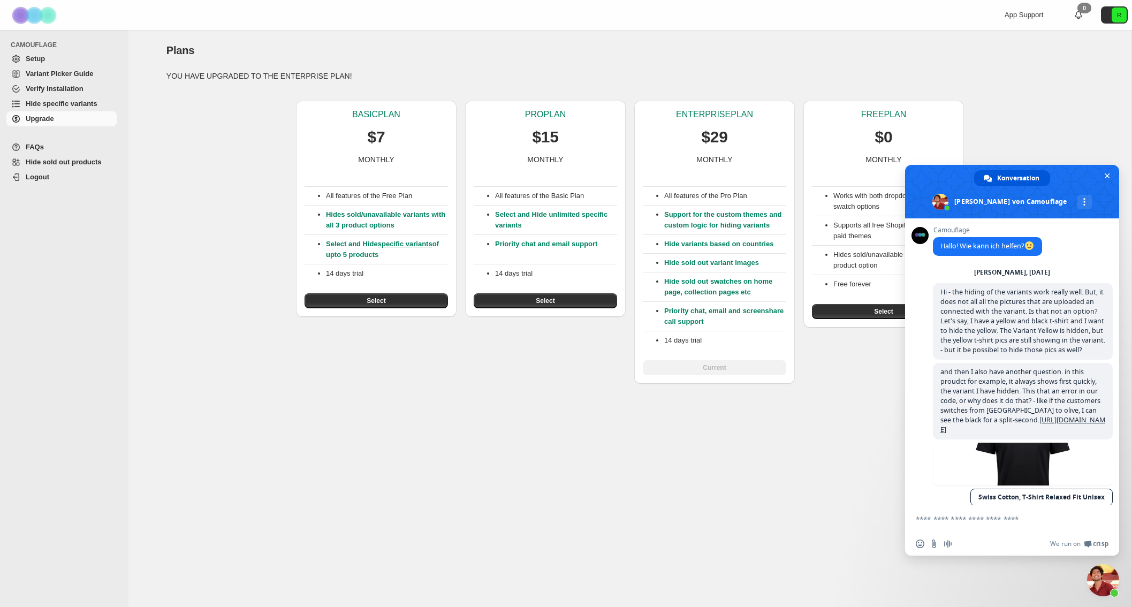
scroll to position [5067, 0]
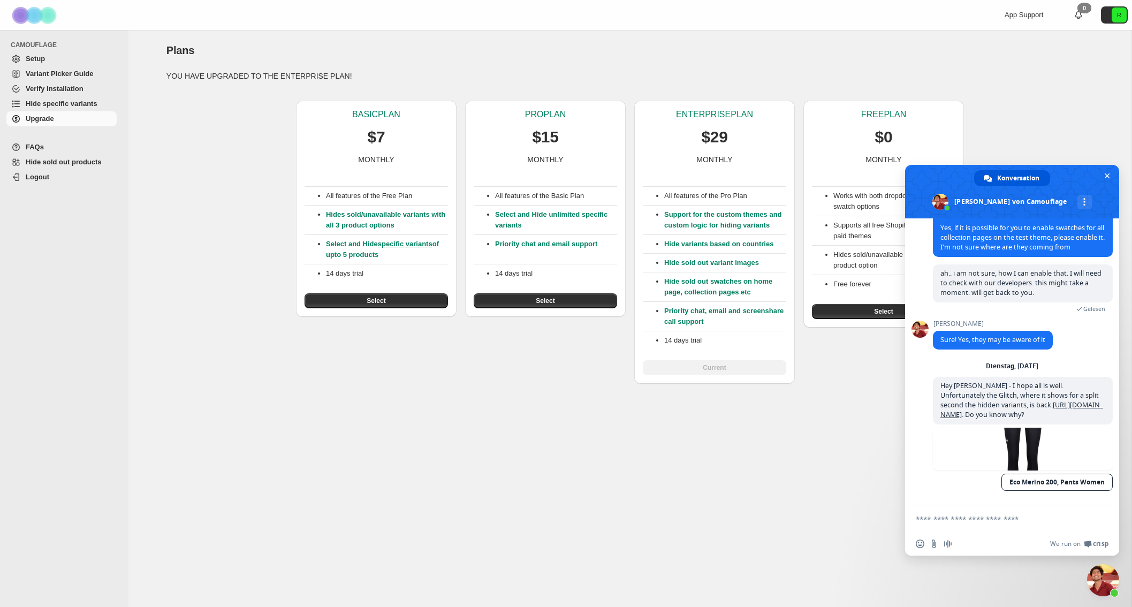
click at [952, 523] on textarea "Verfassen Sie Ihre Nachricht…" at bounding box center [999, 519] width 169 height 10
type textarea "*"
click at [959, 522] on textarea "Verfassen Sie Ihre Nachricht…" at bounding box center [999, 519] width 169 height 10
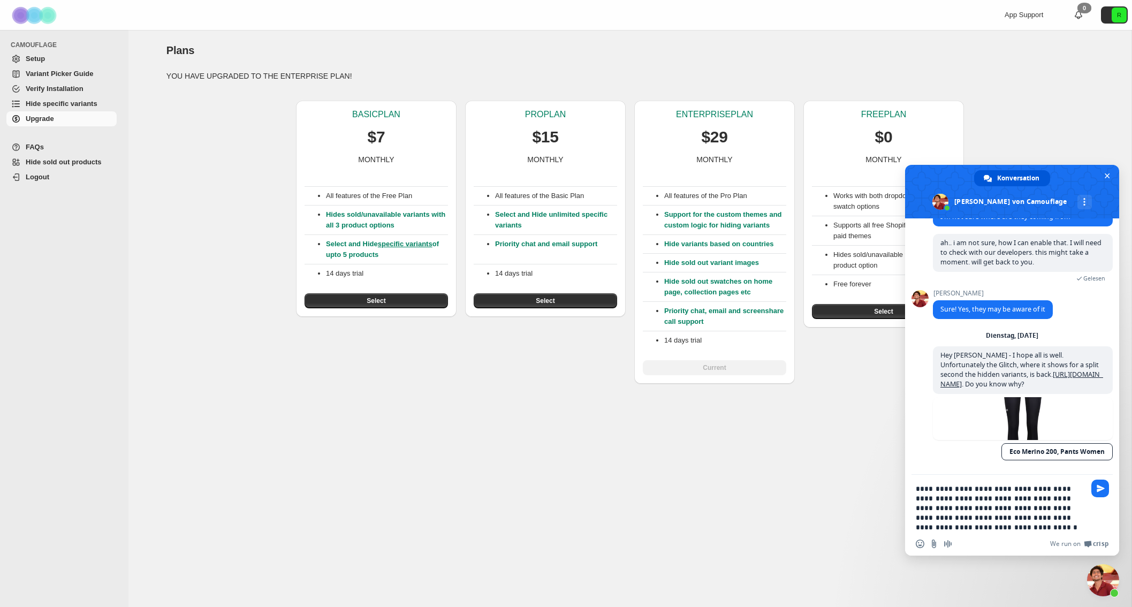
type textarea "**********"
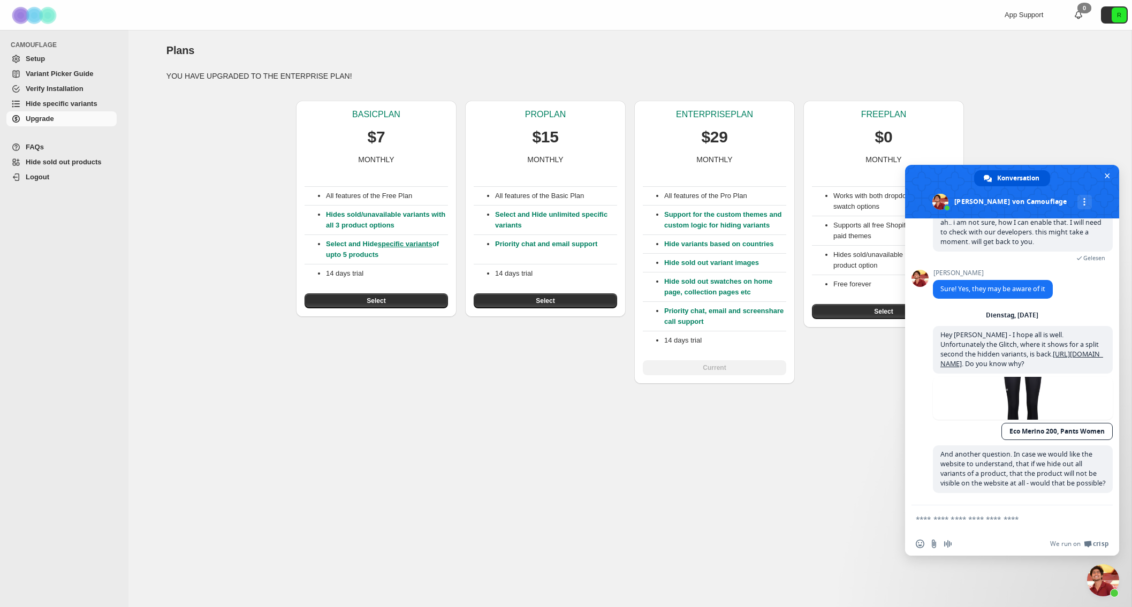
scroll to position [5119, 0]
click at [646, 463] on div "Plans. This page is ready Plans YOU HAVE UPGRADED TO THE ENTERPRISE PLAN! BASIC…" at bounding box center [629, 318] width 1003 height 577
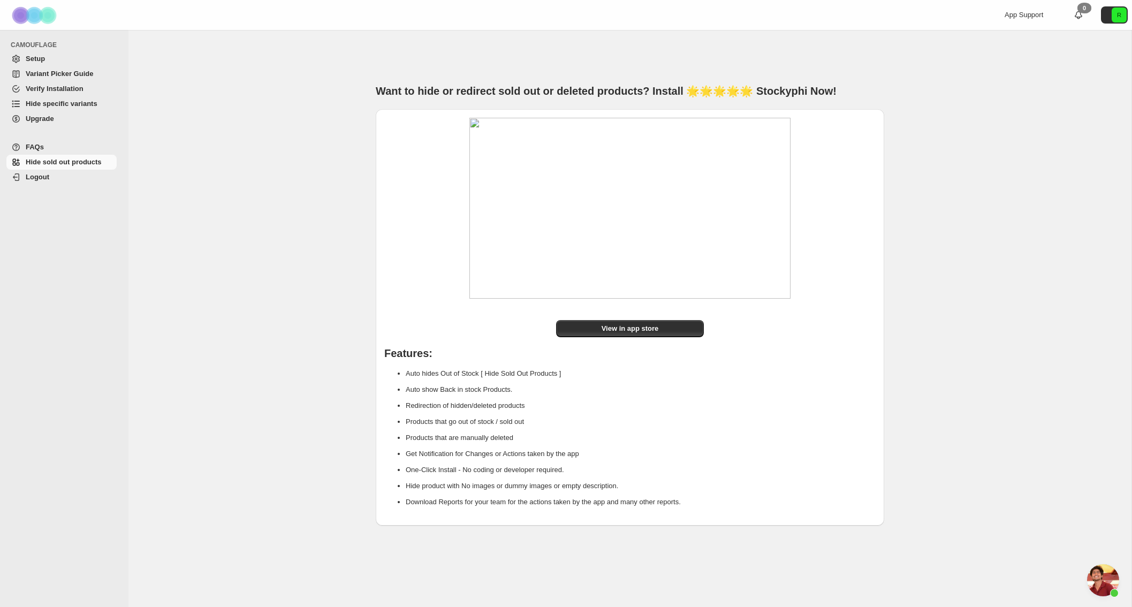
scroll to position [5119, 0]
click at [630, 333] on span "View in app store" at bounding box center [629, 328] width 57 height 11
click at [1100, 578] on span "Chat öffnen" at bounding box center [1103, 580] width 32 height 32
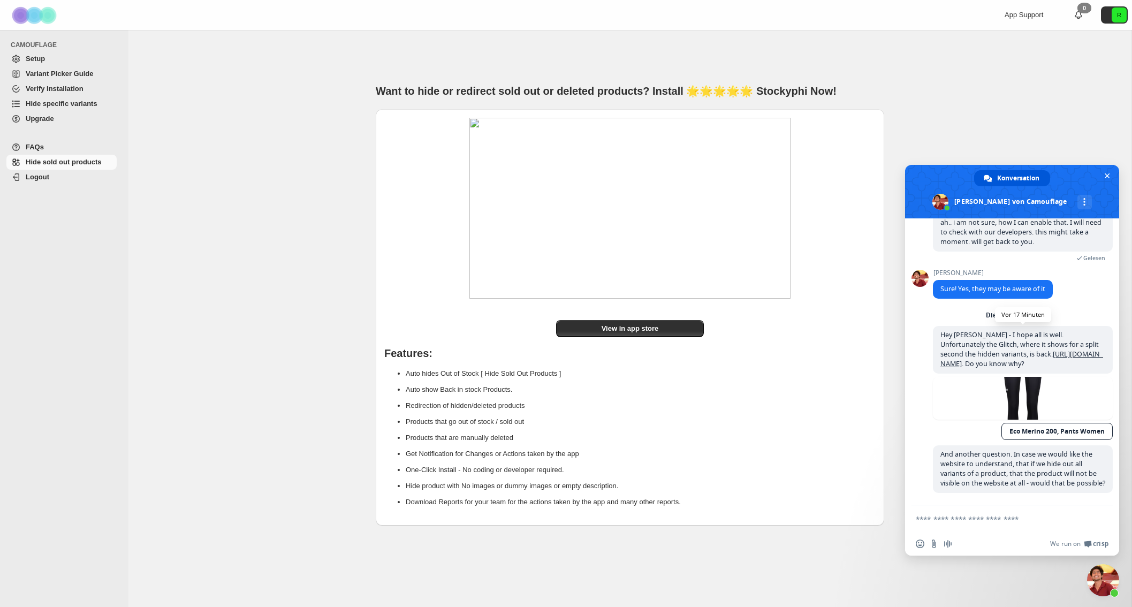
click at [1003, 359] on link "[URL][DOMAIN_NAME]" at bounding box center [1021, 358] width 163 height 19
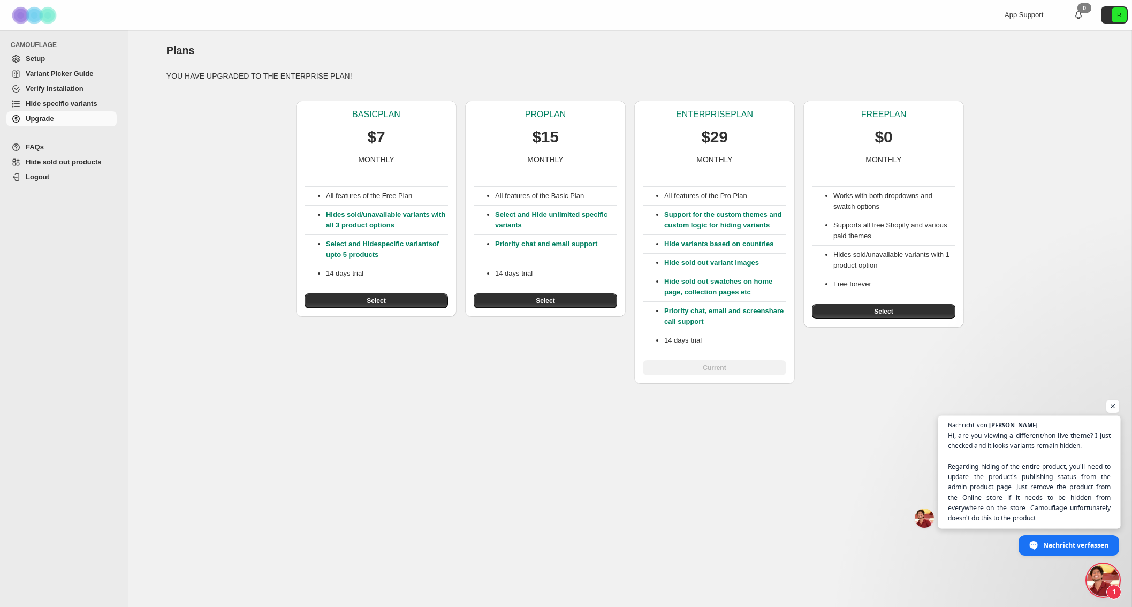
scroll to position [5236, 0]
click at [1057, 548] on span "Nachricht verfassen" at bounding box center [1076, 544] width 66 height 19
